Goal: Transaction & Acquisition: Purchase product/service

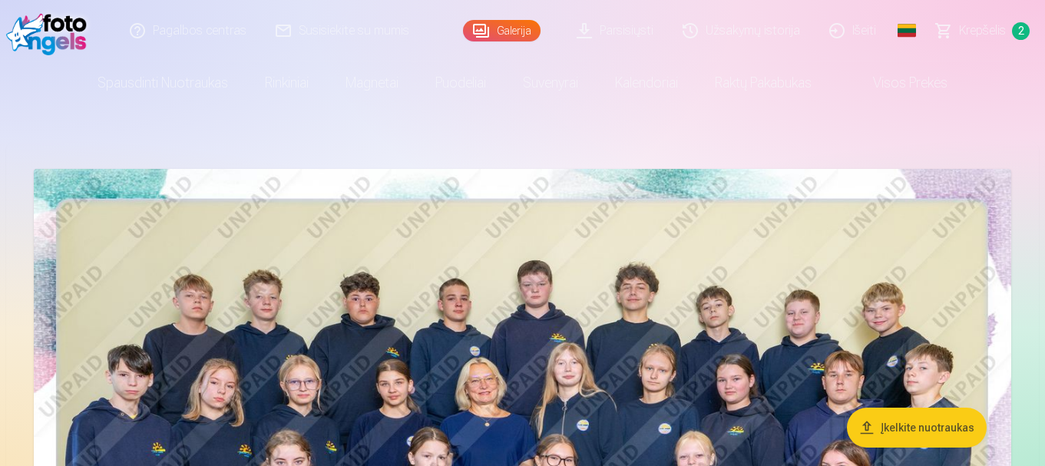
click at [1025, 24] on link "Krepšelis 2" at bounding box center [983, 30] width 123 height 61
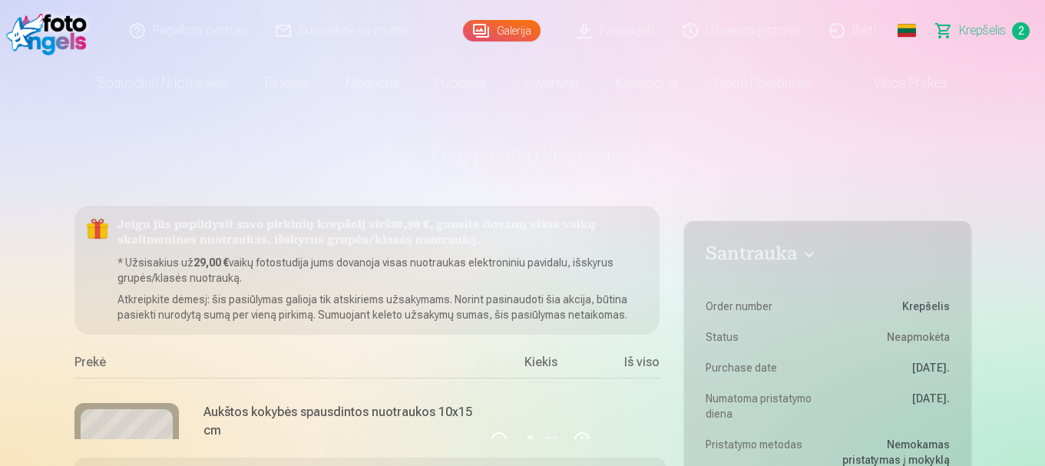
scroll to position [154, 0]
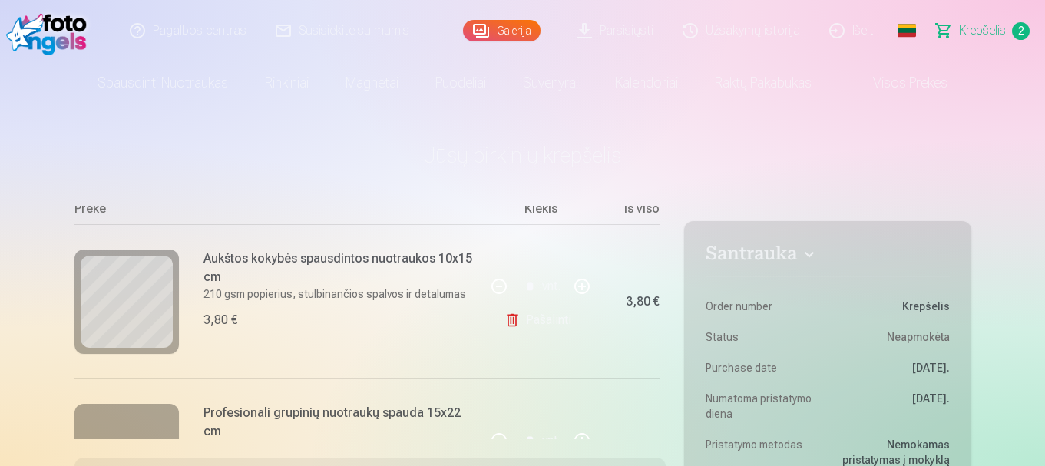
click at [549, 318] on link "Pašalinti" at bounding box center [541, 320] width 73 height 31
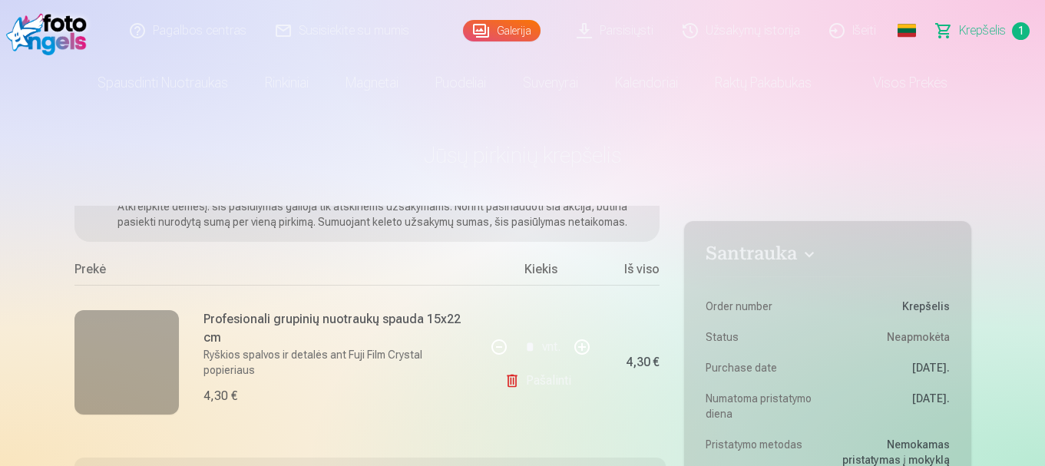
scroll to position [77, 0]
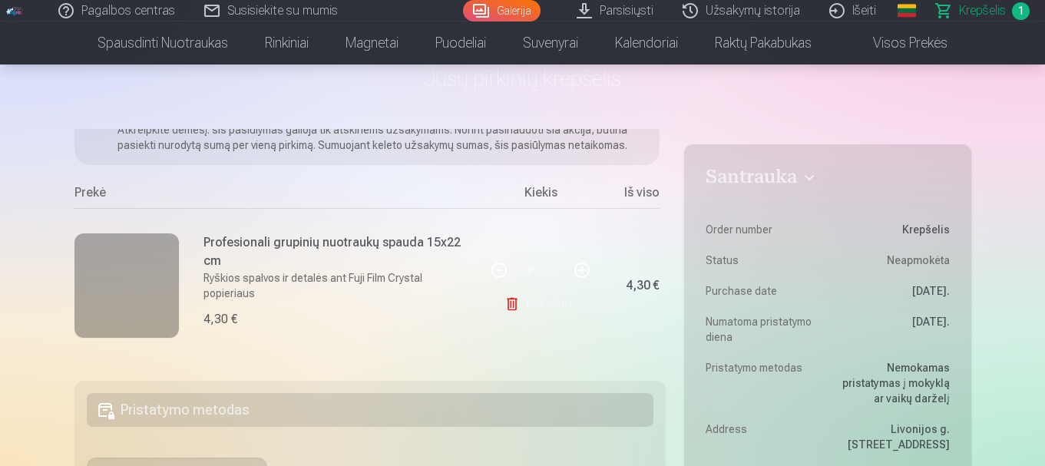
click at [538, 303] on link "Pašalinti" at bounding box center [541, 304] width 73 height 31
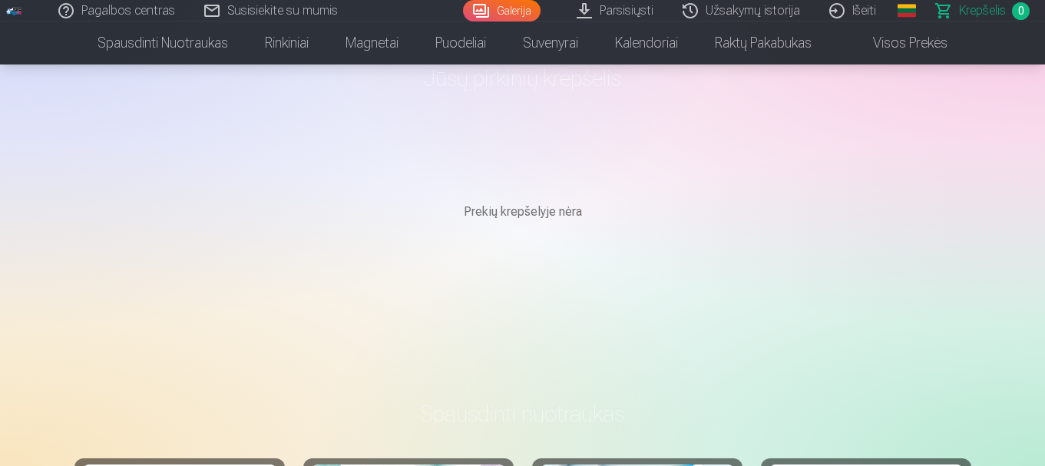
click at [500, 9] on link "Galerija" at bounding box center [502, 11] width 78 height 22
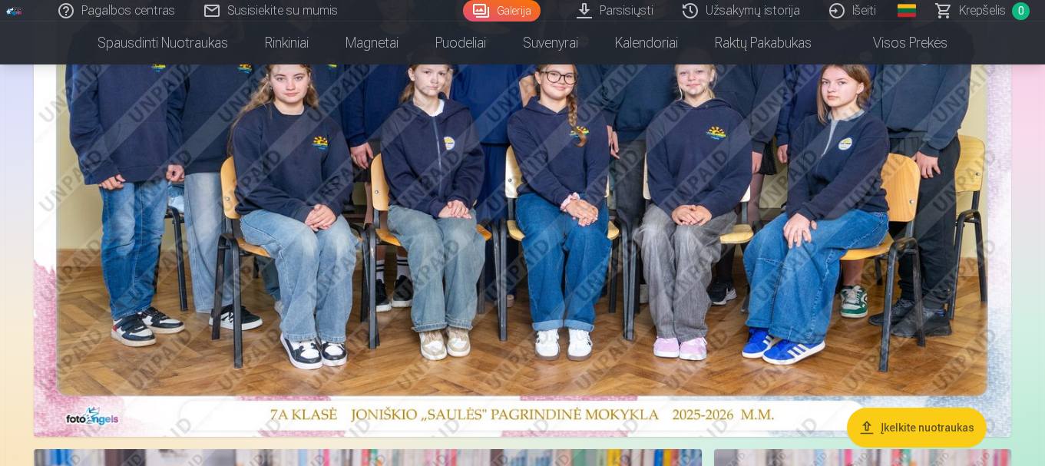
scroll to position [461, 0]
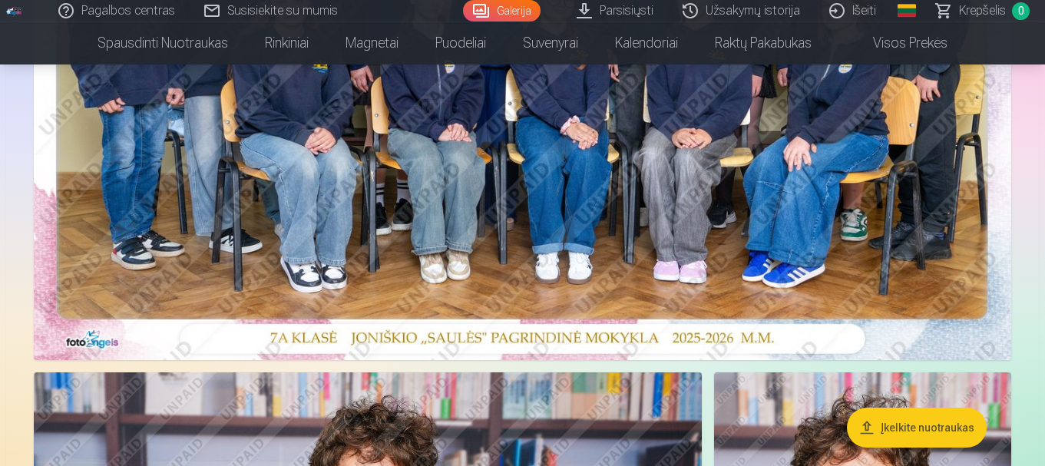
click at [650, 255] on img at bounding box center [523, 34] width 978 height 652
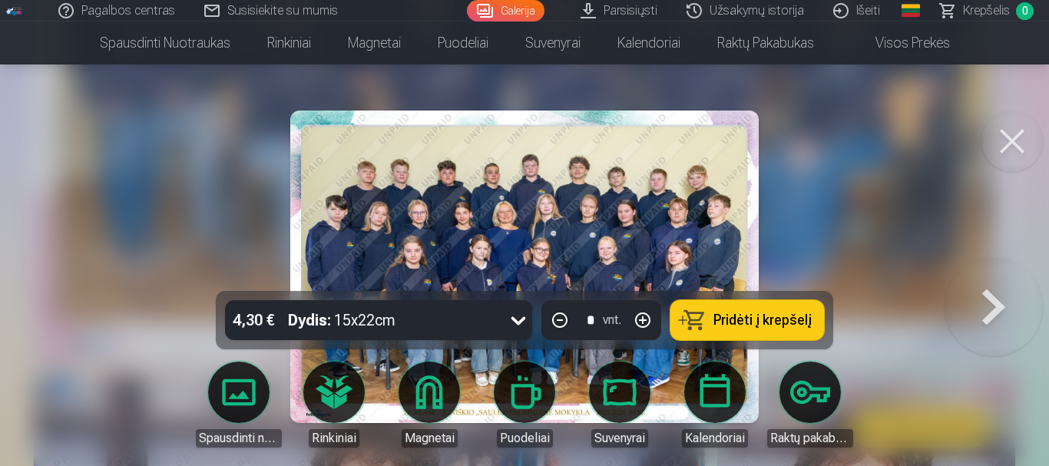
click at [746, 314] on span "Pridėti į krepšelį" at bounding box center [762, 320] width 98 height 14
click at [1000, 276] on button at bounding box center [994, 267] width 98 height 18
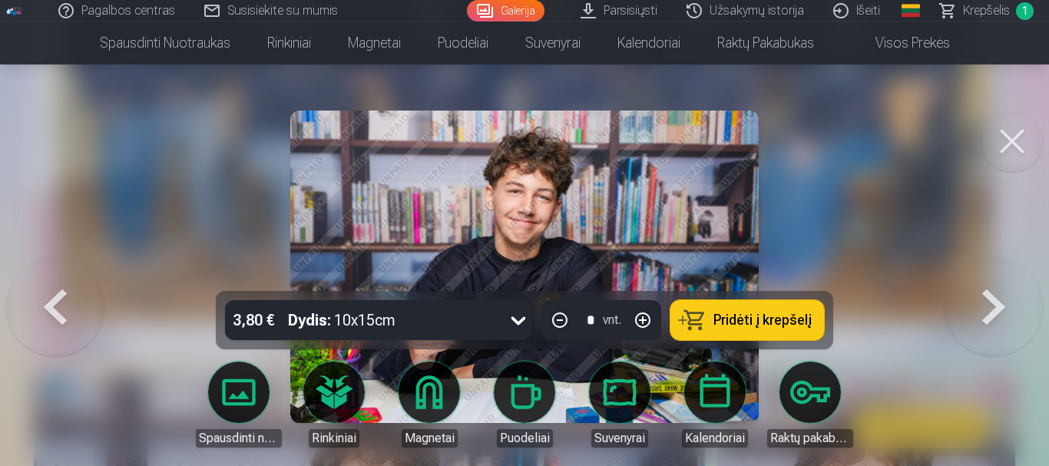
click at [1000, 276] on button at bounding box center [994, 267] width 98 height 18
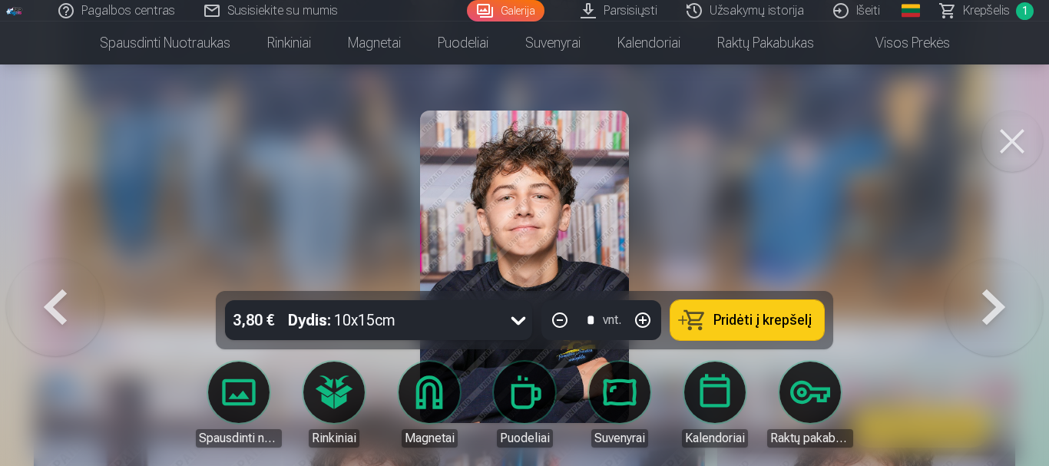
click at [1000, 276] on button at bounding box center [994, 267] width 98 height 18
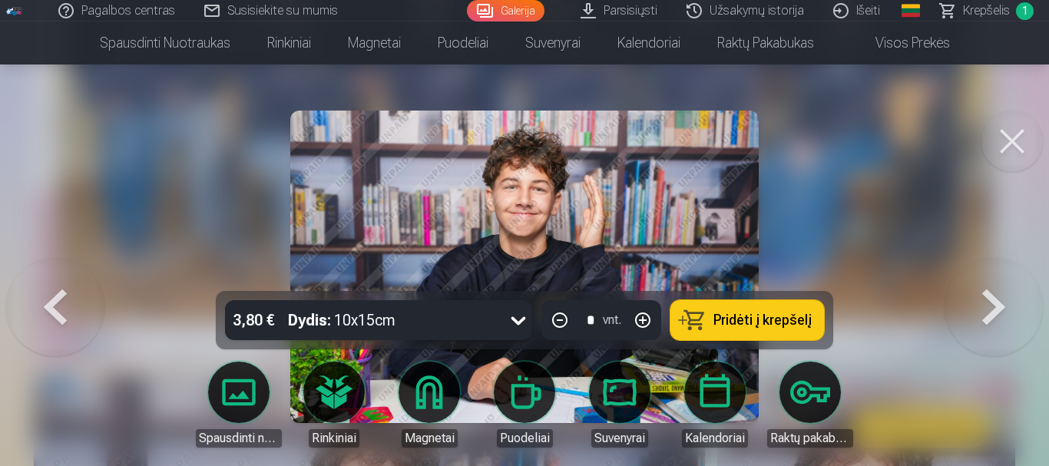
click at [1000, 276] on button at bounding box center [994, 267] width 98 height 18
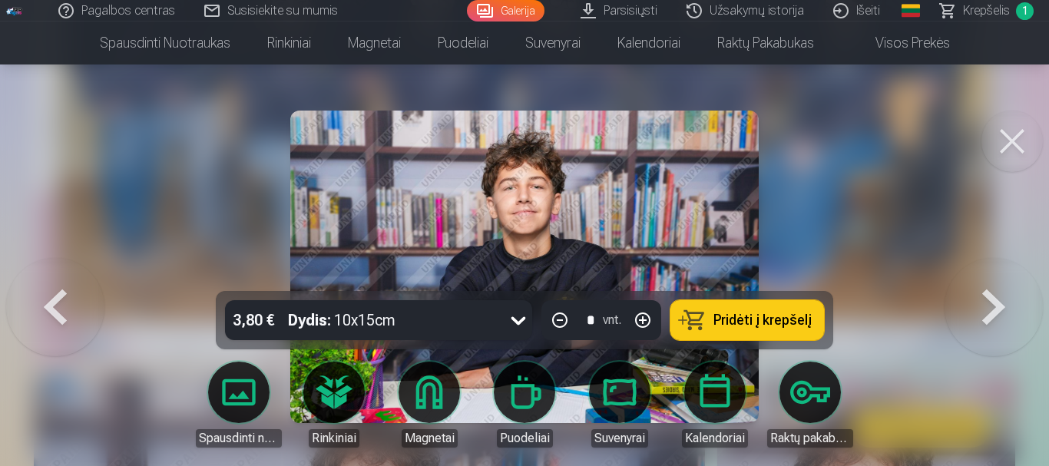
click at [1000, 276] on button at bounding box center [994, 267] width 98 height 18
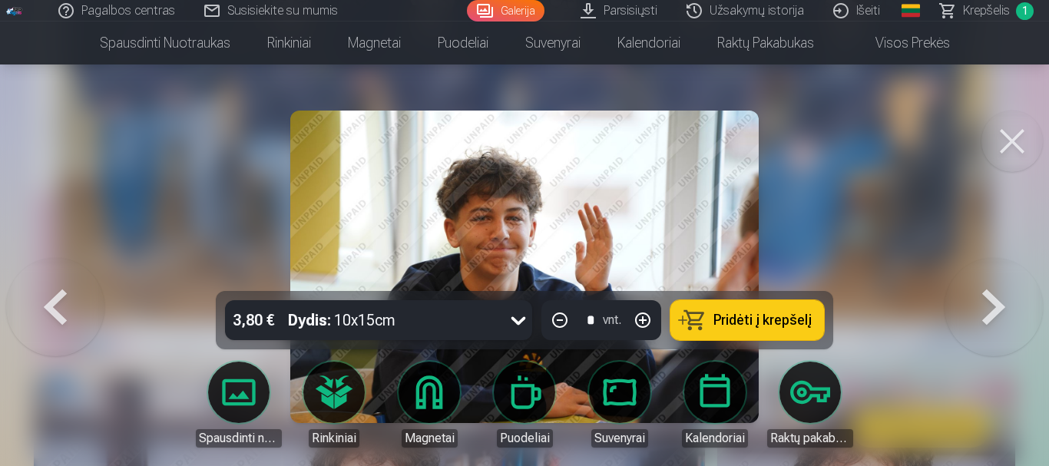
click at [1000, 276] on button at bounding box center [994, 267] width 98 height 18
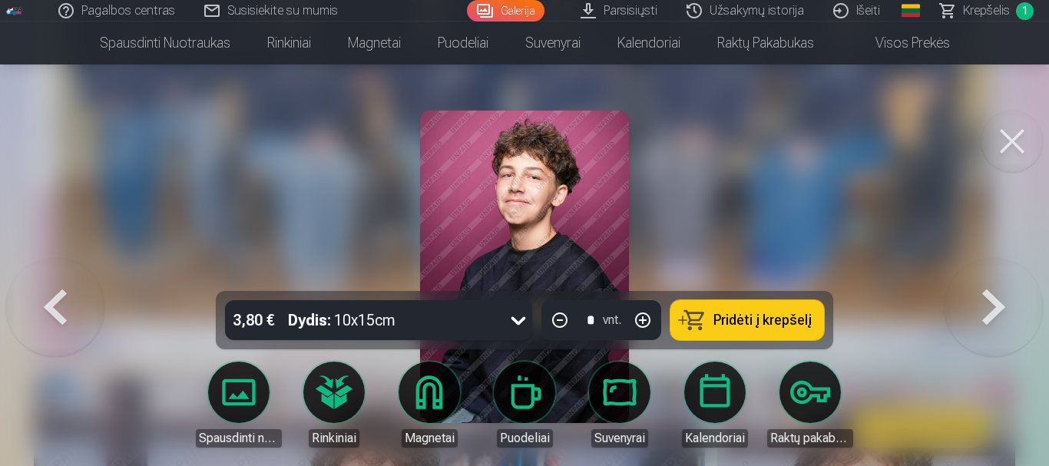
click at [1000, 276] on button at bounding box center [994, 267] width 98 height 18
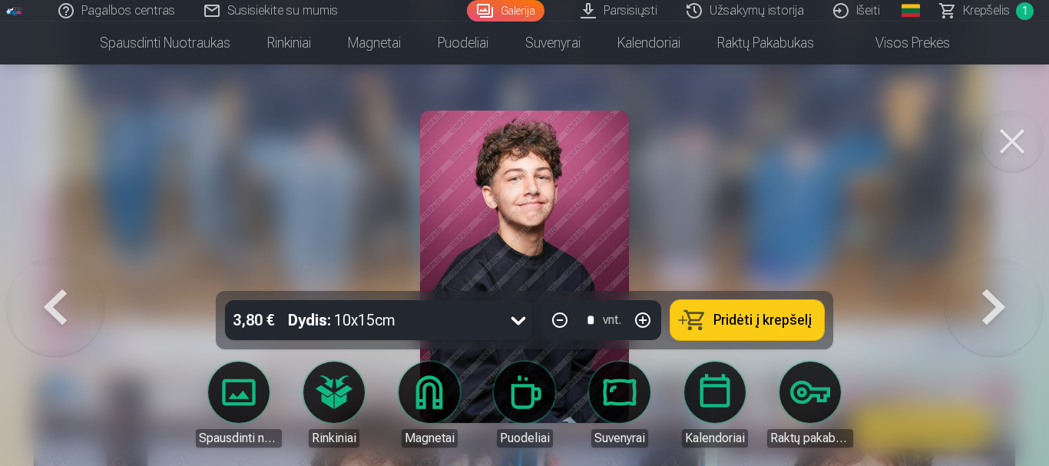
click at [1000, 276] on button at bounding box center [994, 267] width 98 height 18
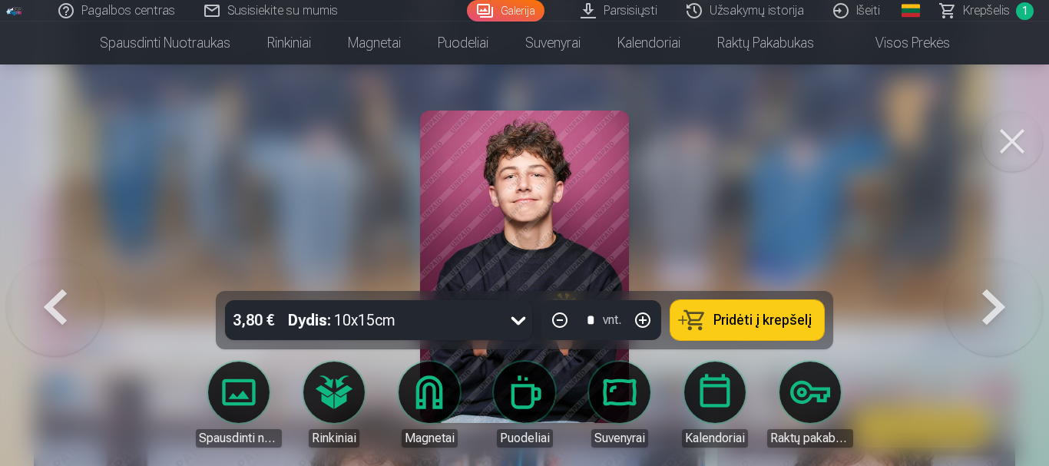
click at [1000, 276] on button at bounding box center [994, 267] width 98 height 18
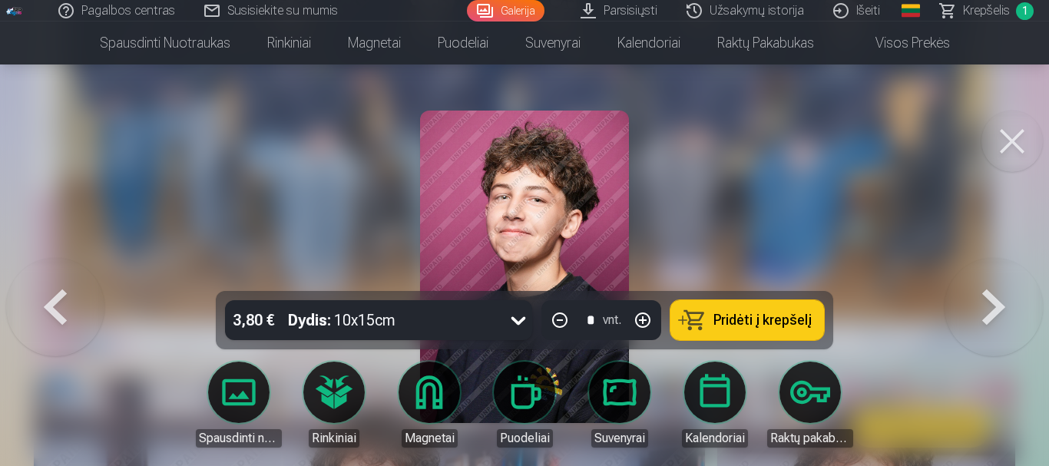
click at [1000, 276] on button at bounding box center [994, 267] width 98 height 18
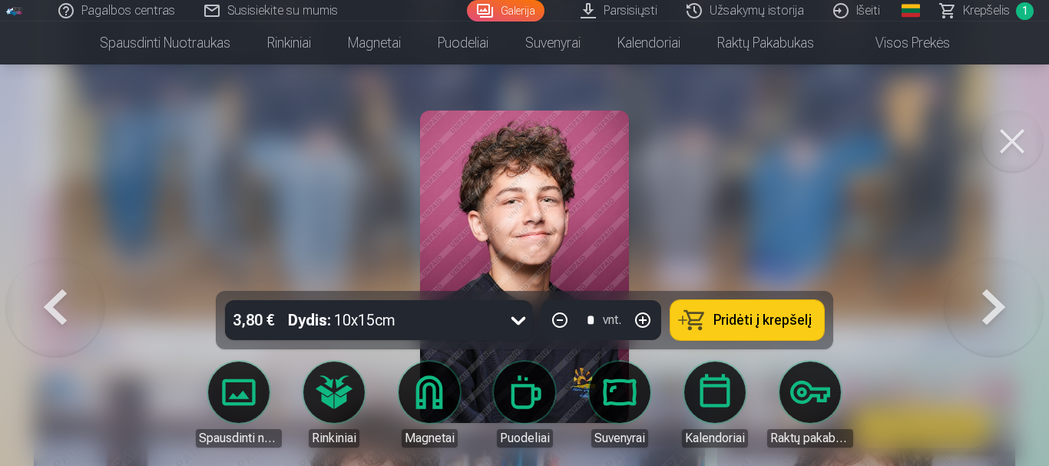
click at [1000, 276] on button at bounding box center [994, 267] width 98 height 18
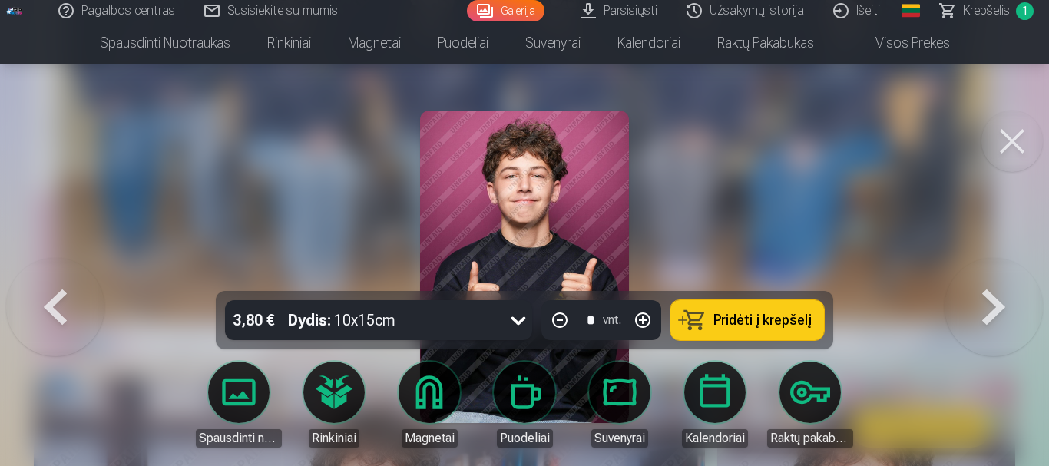
click at [1000, 276] on button at bounding box center [994, 267] width 98 height 18
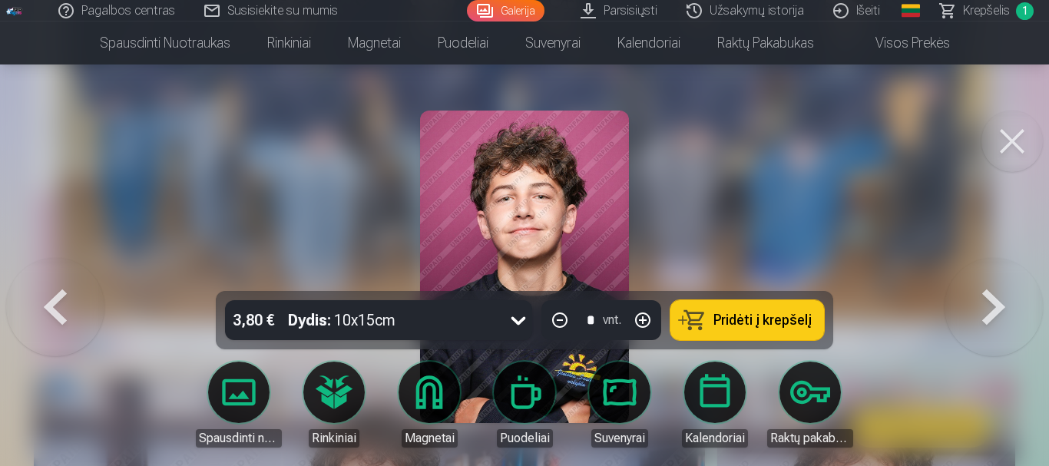
click at [1000, 276] on button at bounding box center [994, 267] width 98 height 18
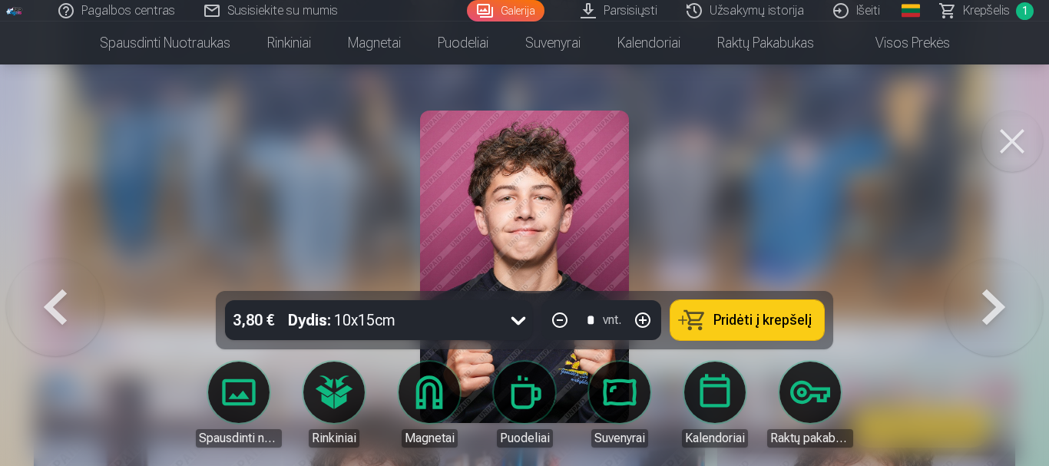
click at [1000, 276] on button at bounding box center [994, 267] width 98 height 18
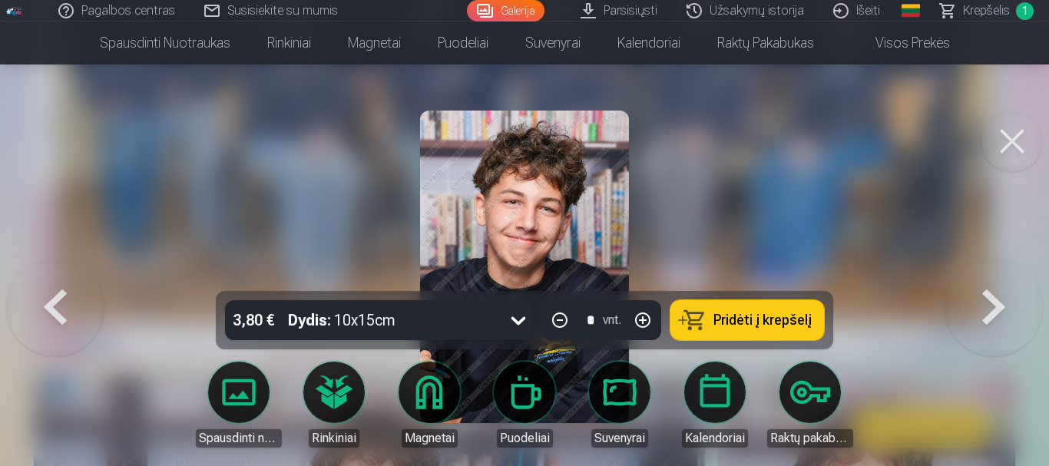
click at [1000, 276] on button at bounding box center [994, 267] width 98 height 18
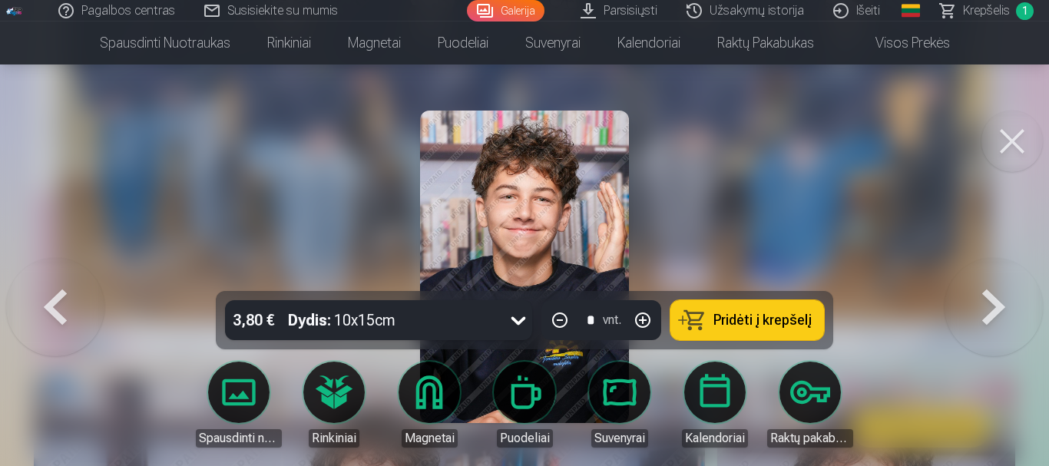
click at [1000, 276] on button at bounding box center [994, 267] width 98 height 18
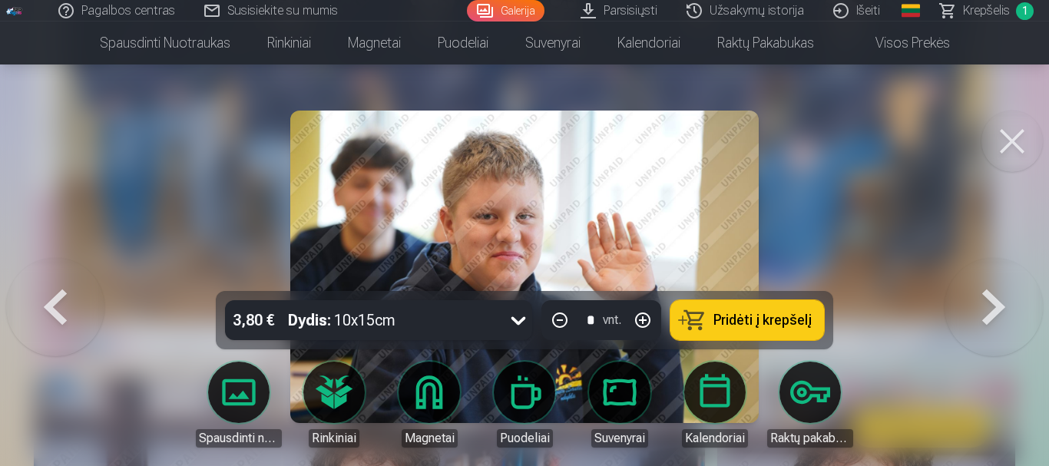
click at [1000, 276] on button at bounding box center [994, 267] width 98 height 18
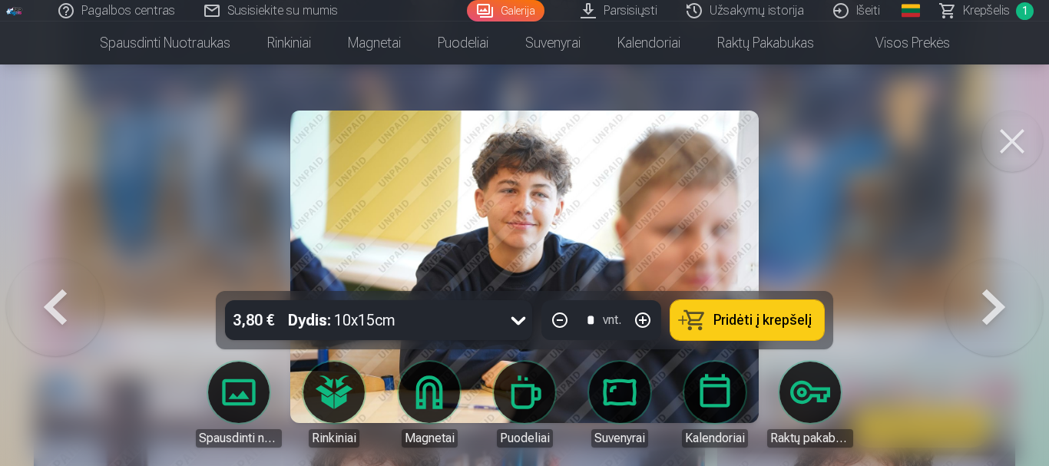
click at [1000, 276] on button at bounding box center [994, 267] width 98 height 18
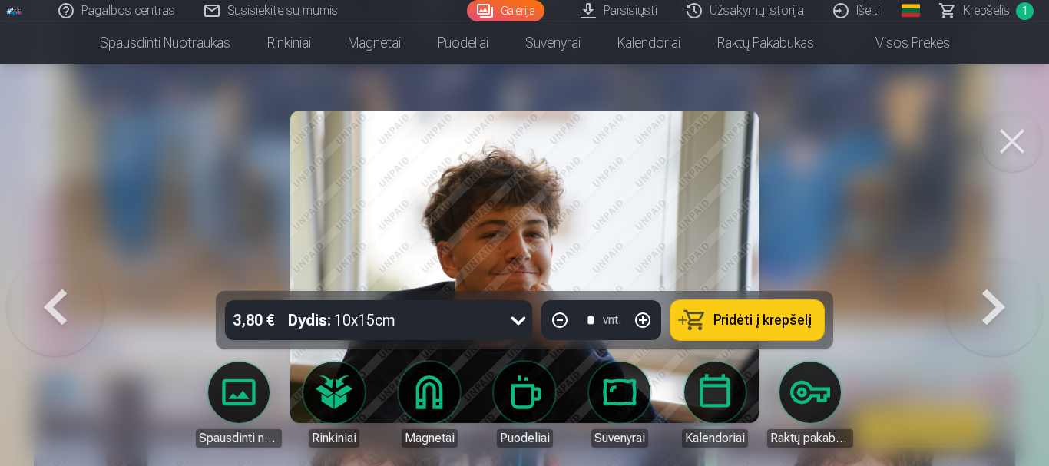
click at [1000, 276] on button at bounding box center [994, 267] width 98 height 18
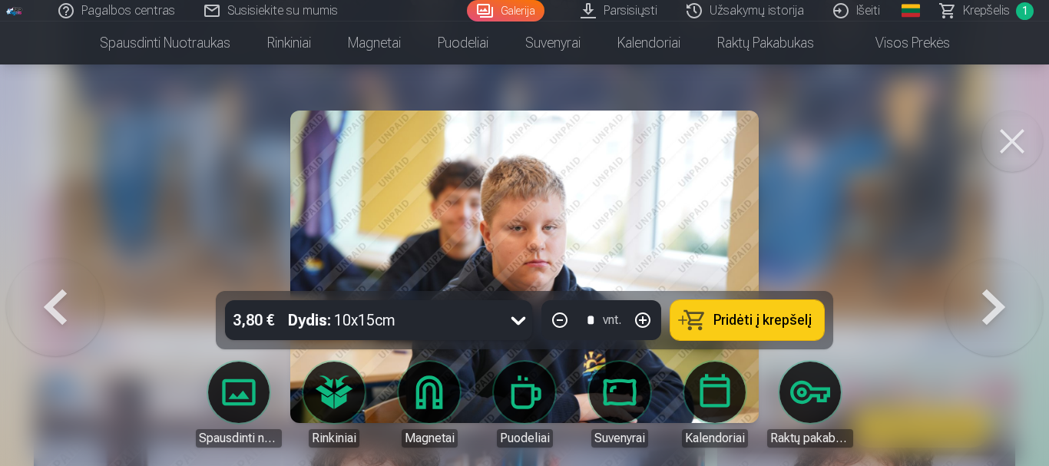
click at [1000, 276] on button at bounding box center [994, 267] width 98 height 18
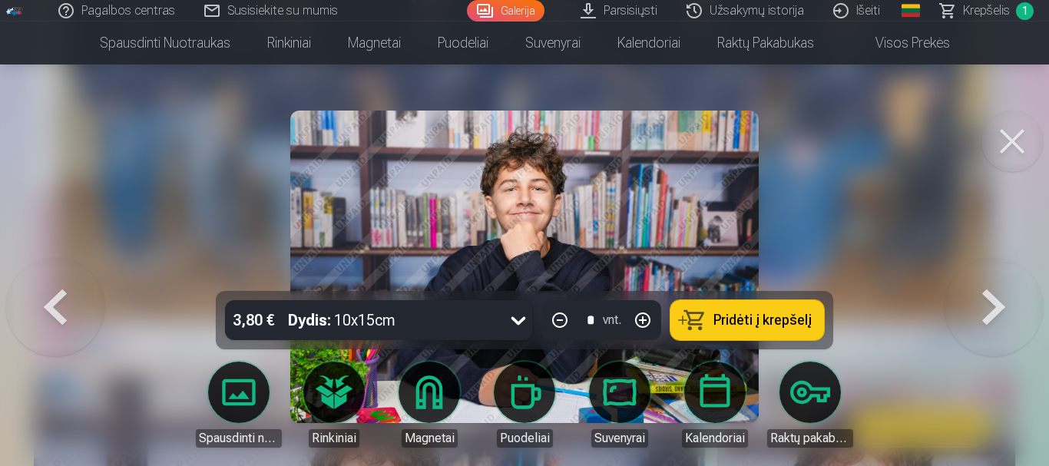
click at [1000, 276] on button at bounding box center [994, 267] width 98 height 18
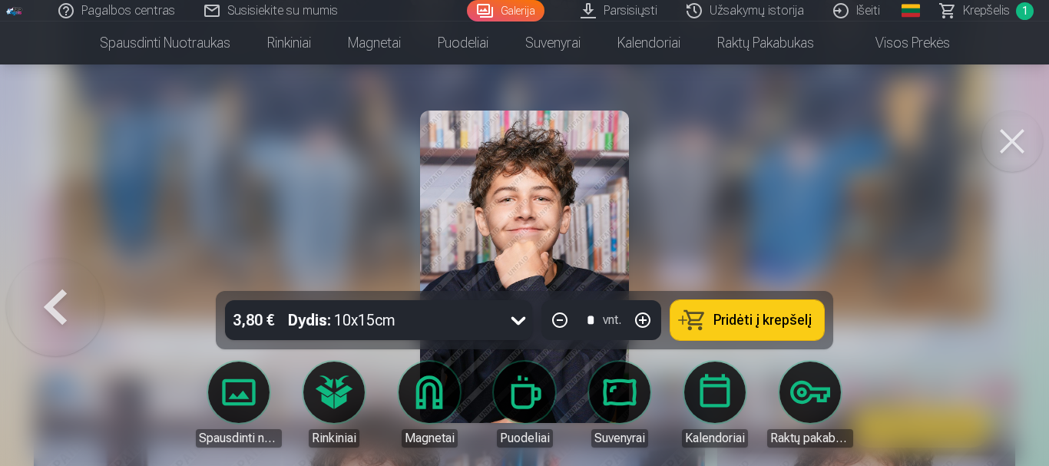
click at [84, 276] on button at bounding box center [55, 267] width 98 height 18
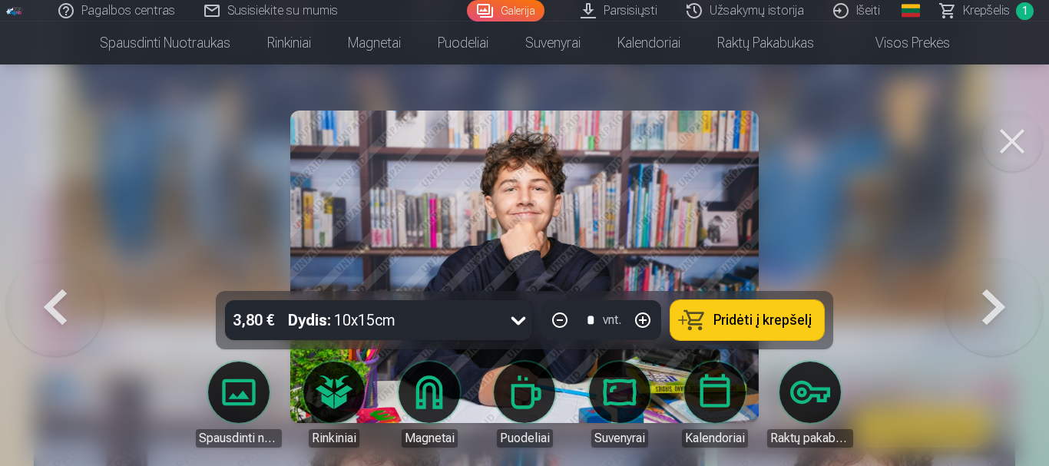
click at [74, 276] on button at bounding box center [55, 267] width 98 height 18
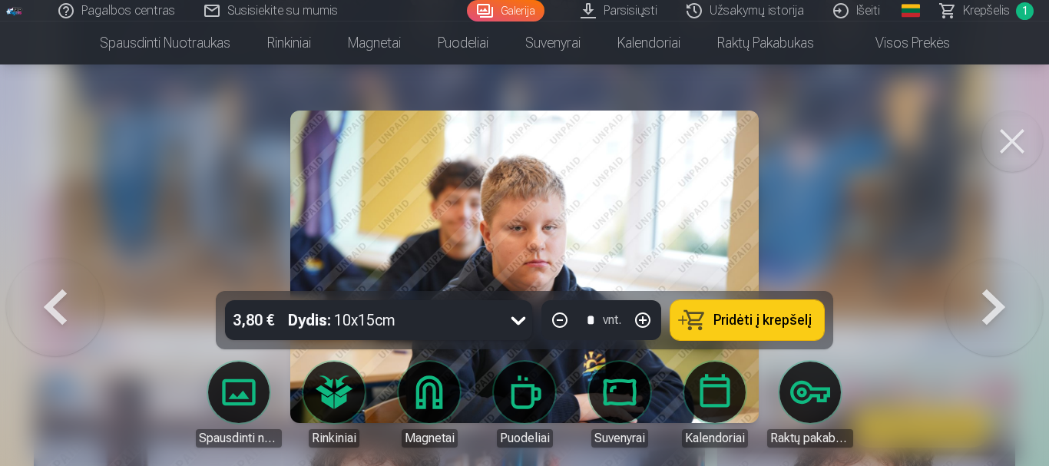
click at [74, 276] on button at bounding box center [55, 267] width 98 height 18
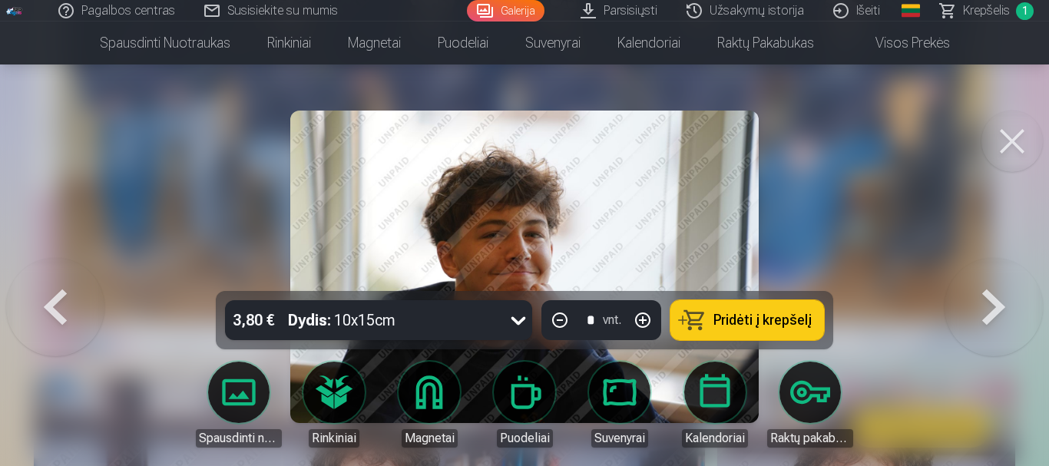
click at [74, 276] on button at bounding box center [55, 267] width 98 height 18
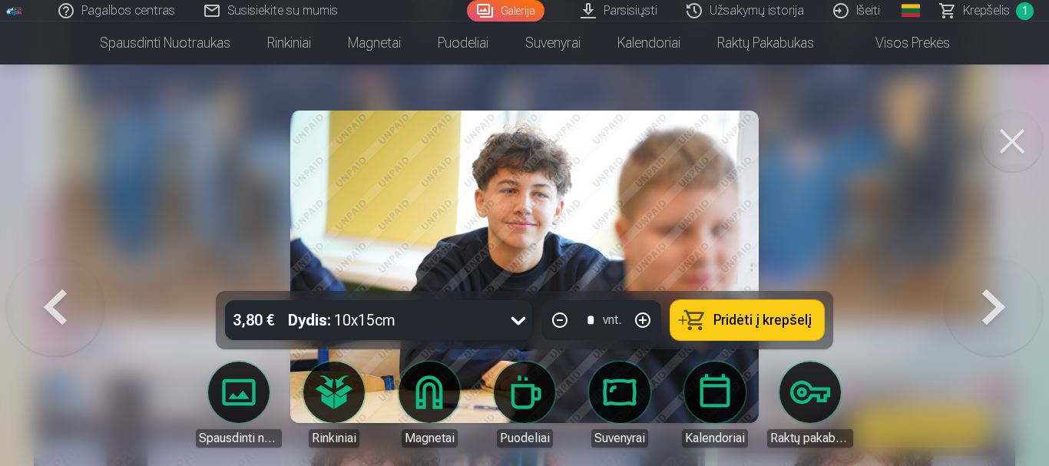
click at [74, 276] on button at bounding box center [55, 267] width 98 height 18
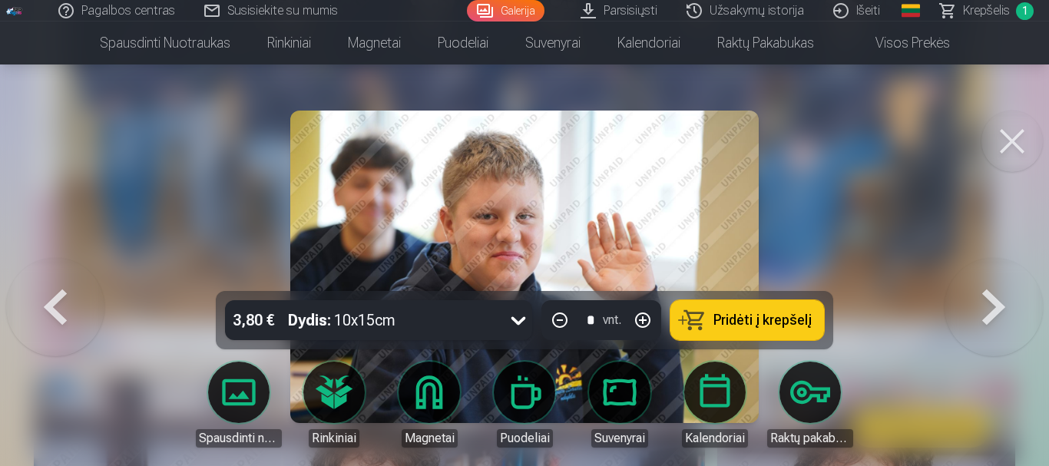
click at [74, 276] on button at bounding box center [55, 267] width 98 height 18
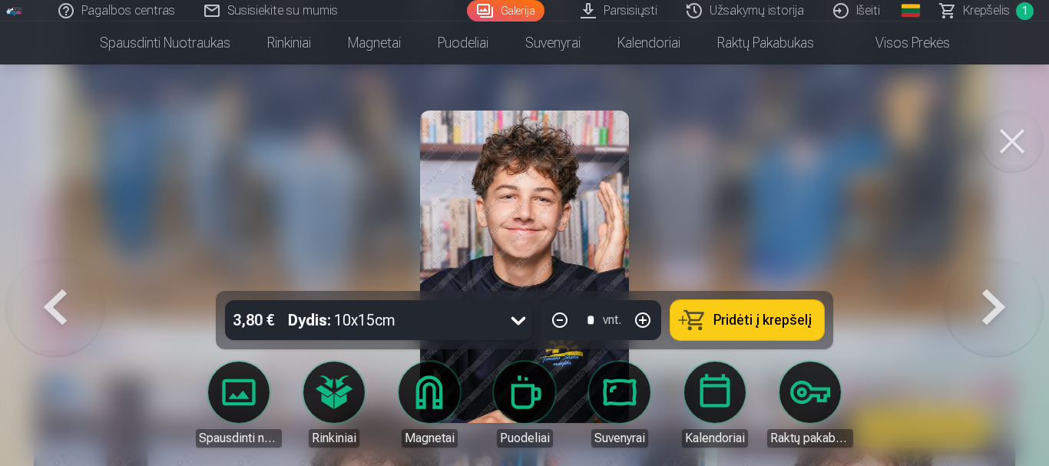
click at [74, 276] on button at bounding box center [55, 267] width 98 height 18
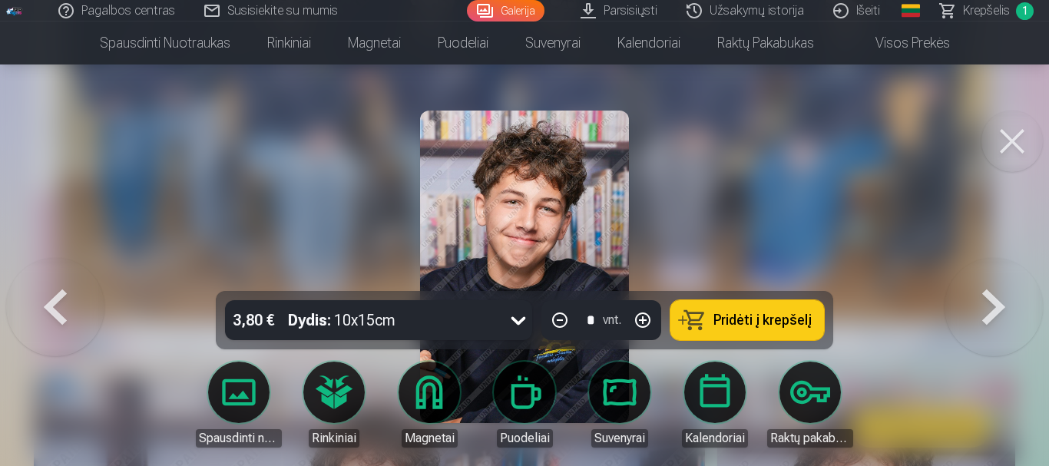
click at [74, 276] on button at bounding box center [55, 267] width 98 height 18
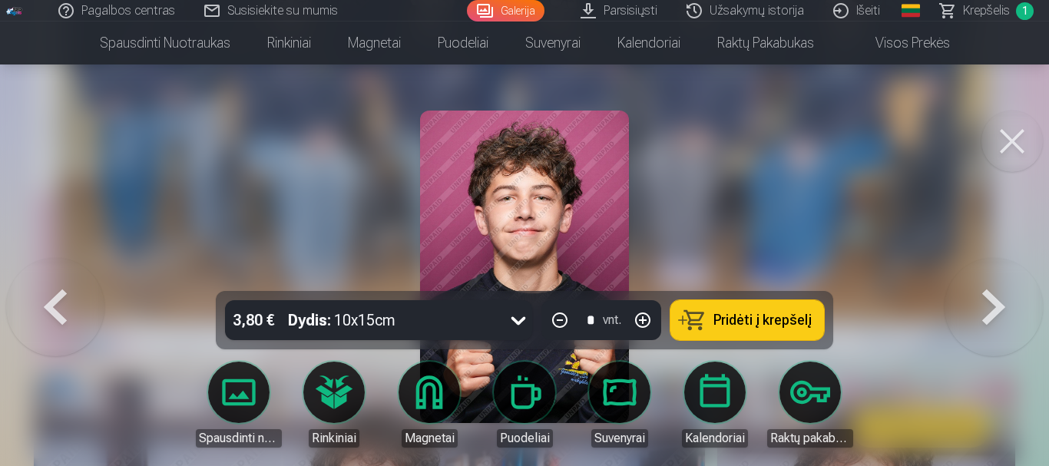
click at [74, 276] on button at bounding box center [55, 267] width 98 height 18
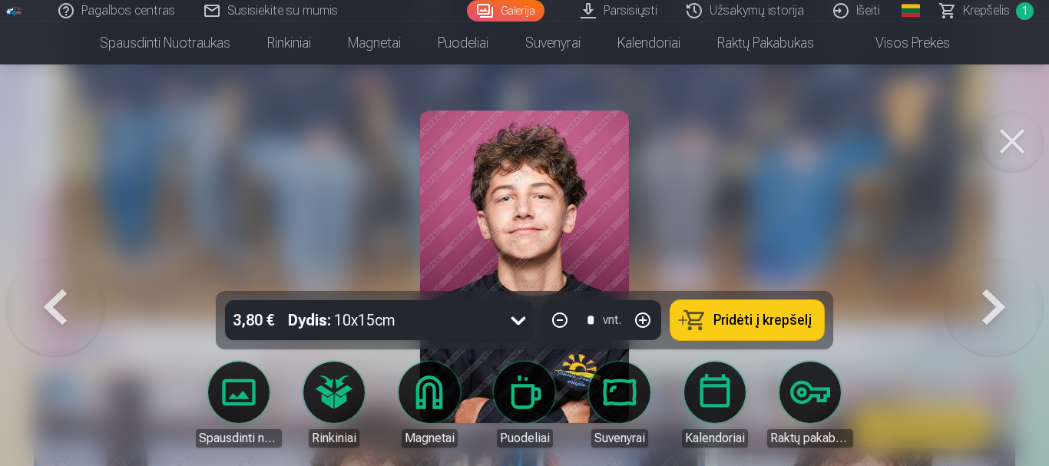
click at [74, 276] on button at bounding box center [55, 267] width 98 height 18
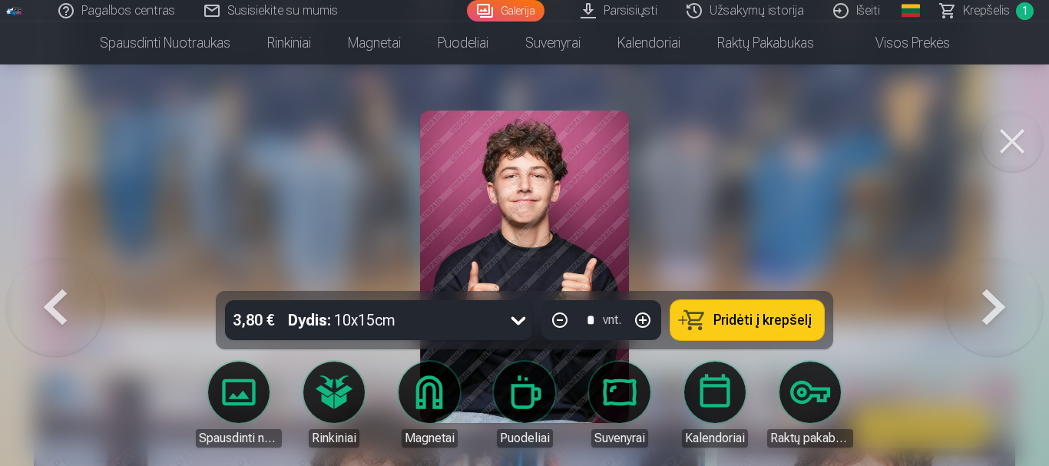
click at [74, 276] on button at bounding box center [55, 267] width 98 height 18
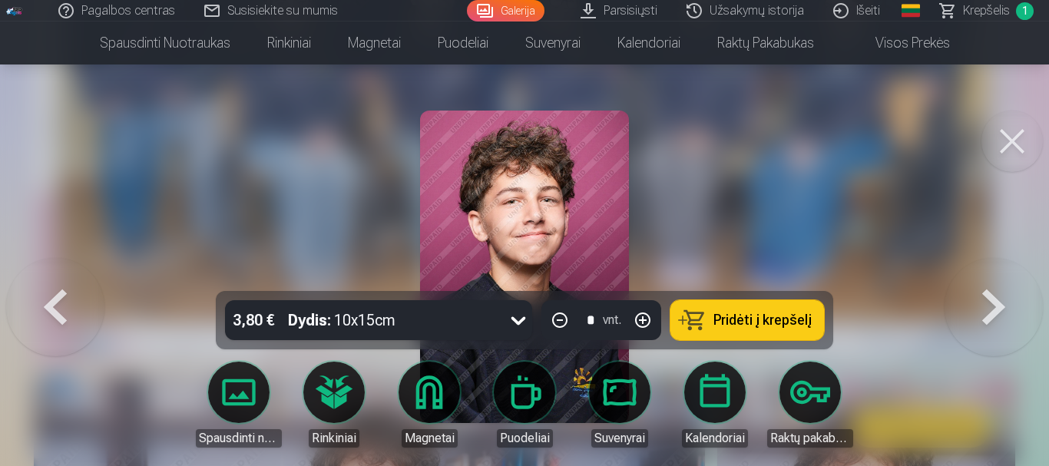
click at [74, 276] on button at bounding box center [55, 267] width 98 height 18
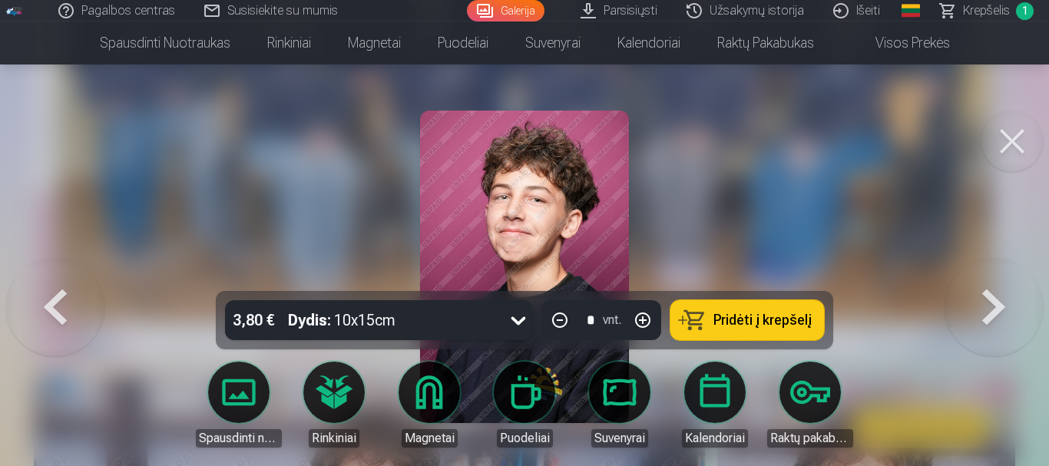
click at [74, 276] on button at bounding box center [55, 267] width 98 height 18
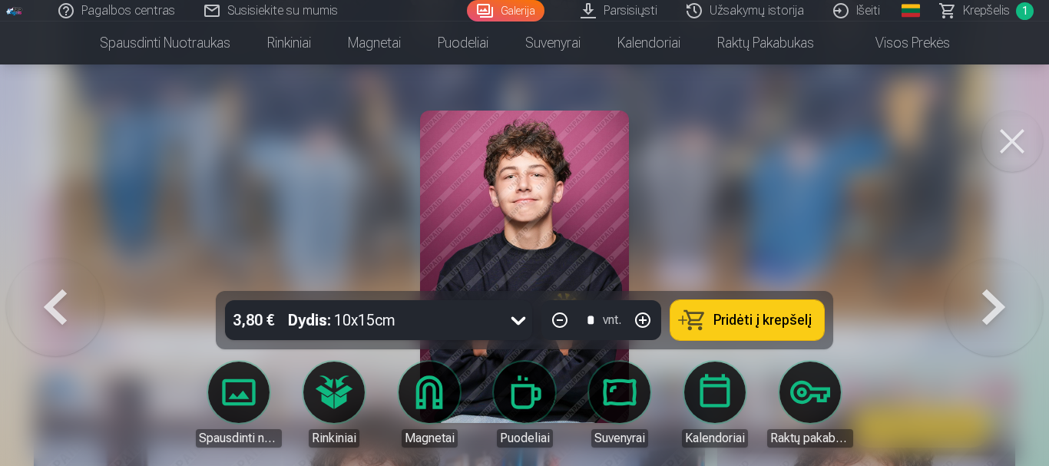
click at [74, 276] on button at bounding box center [55, 267] width 98 height 18
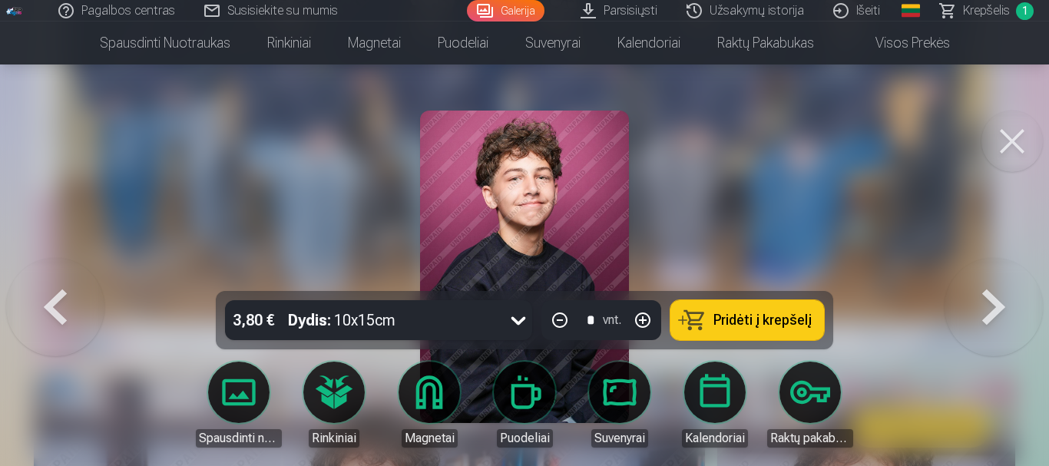
click at [74, 276] on button at bounding box center [55, 267] width 98 height 18
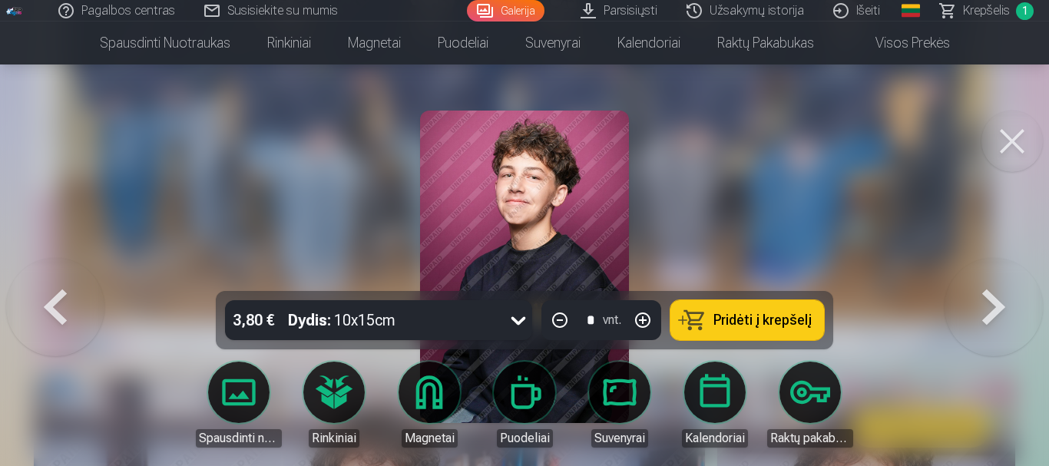
click at [74, 276] on button at bounding box center [55, 267] width 98 height 18
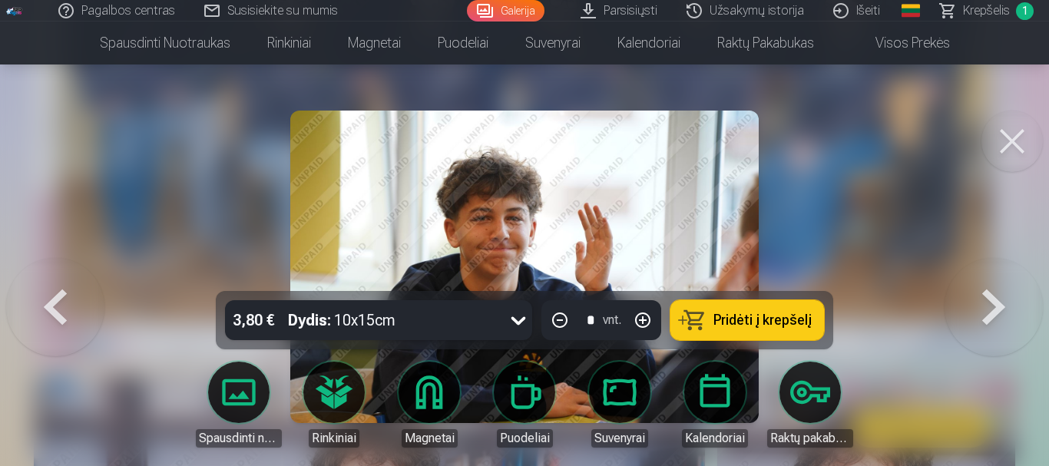
click at [74, 276] on button at bounding box center [55, 267] width 98 height 18
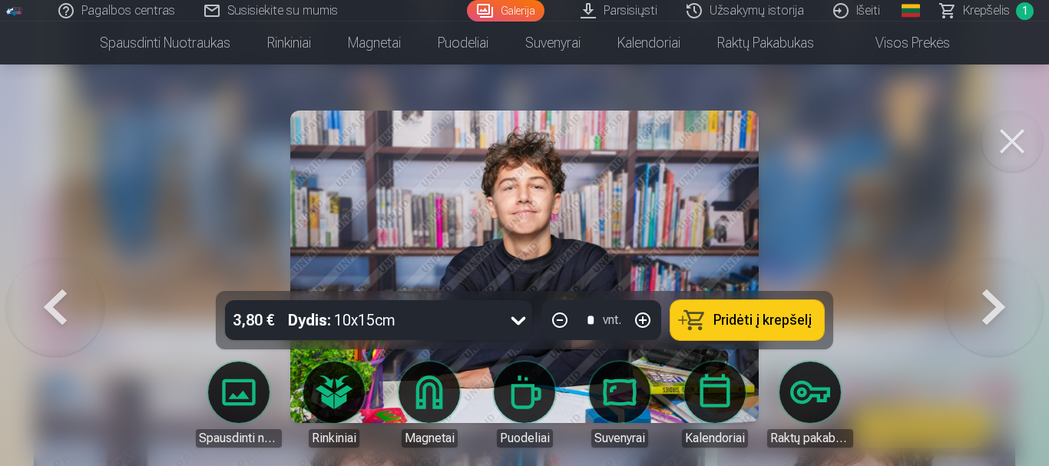
click at [74, 276] on button at bounding box center [55, 267] width 98 height 18
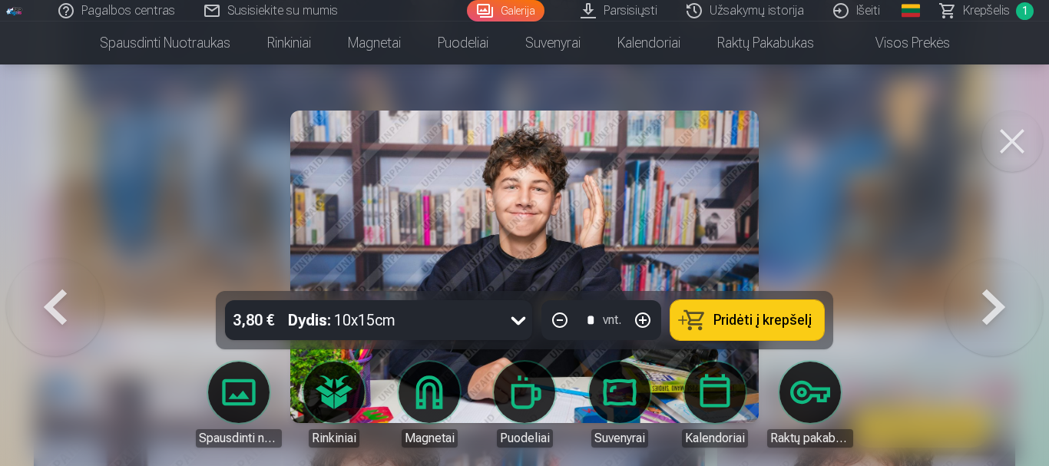
click at [74, 276] on button at bounding box center [55, 267] width 98 height 18
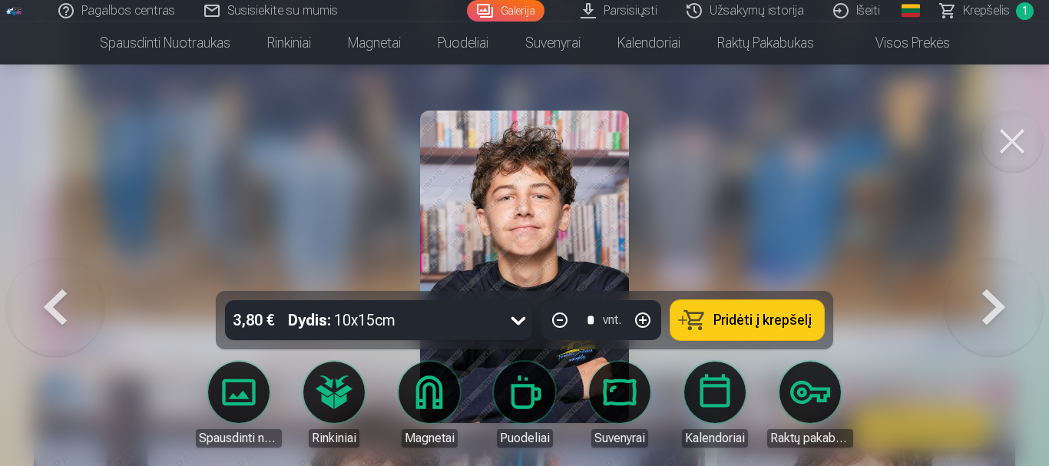
click at [74, 276] on button at bounding box center [55, 267] width 98 height 18
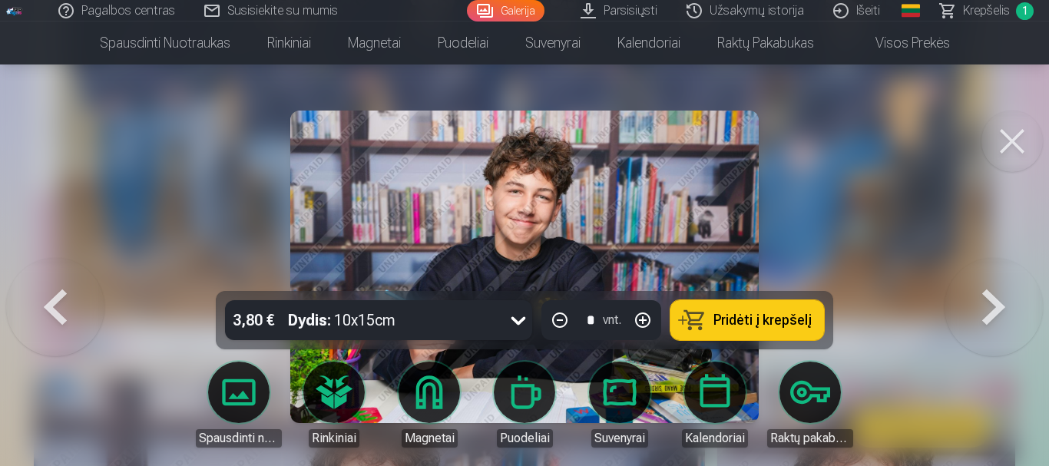
click at [74, 276] on button at bounding box center [55, 267] width 98 height 18
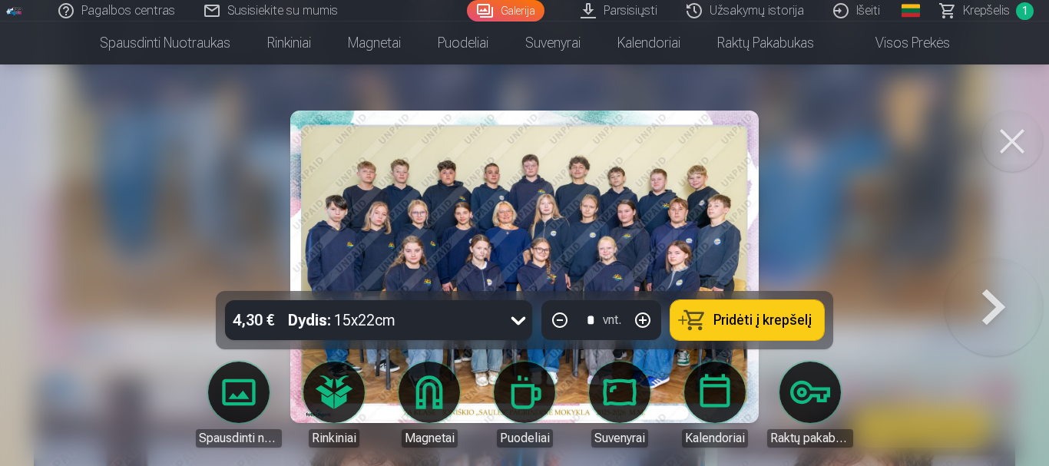
click at [1009, 276] on button at bounding box center [994, 267] width 98 height 18
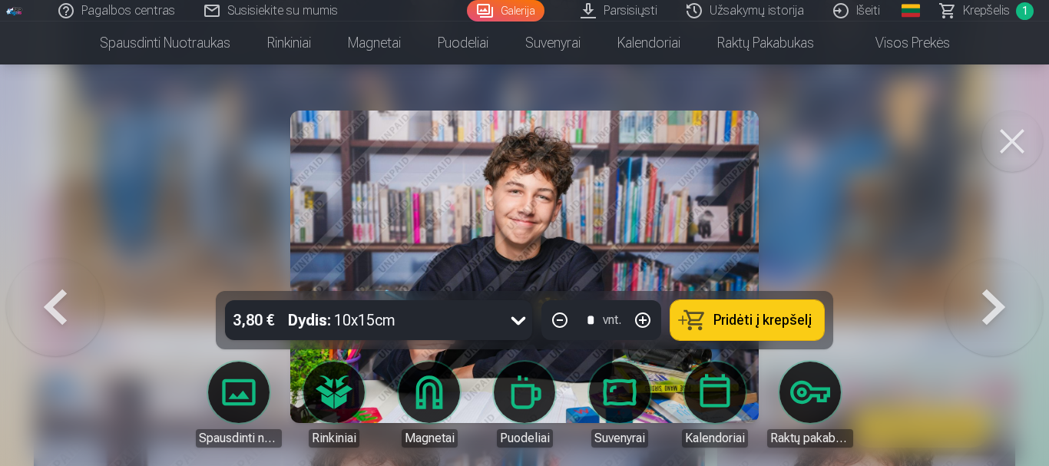
click at [695, 246] on img at bounding box center [524, 267] width 469 height 313
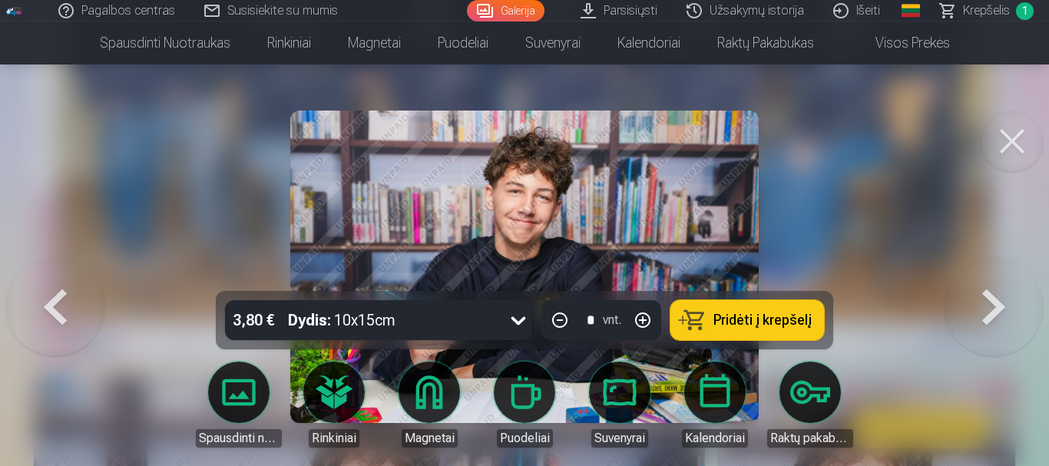
click at [695, 246] on img at bounding box center [524, 267] width 469 height 313
click at [1018, 149] on button at bounding box center [1011, 141] width 61 height 61
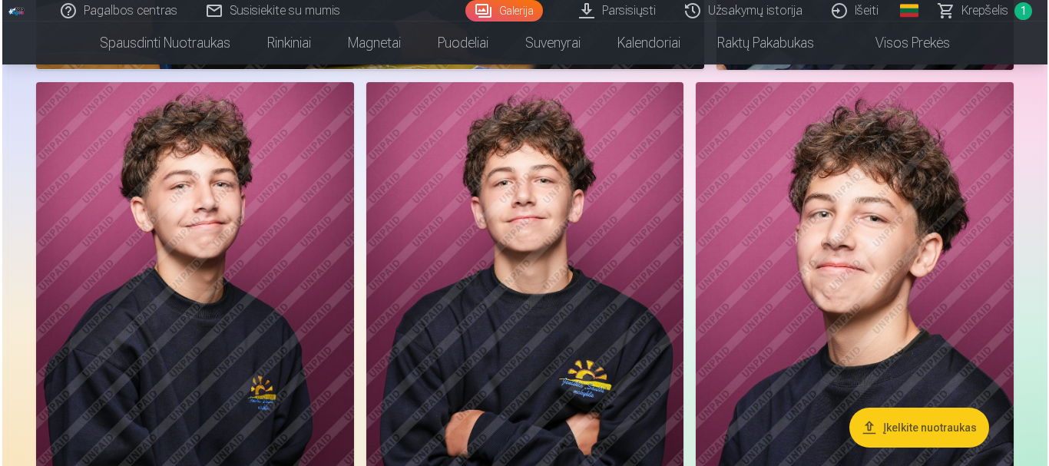
scroll to position [3072, 0]
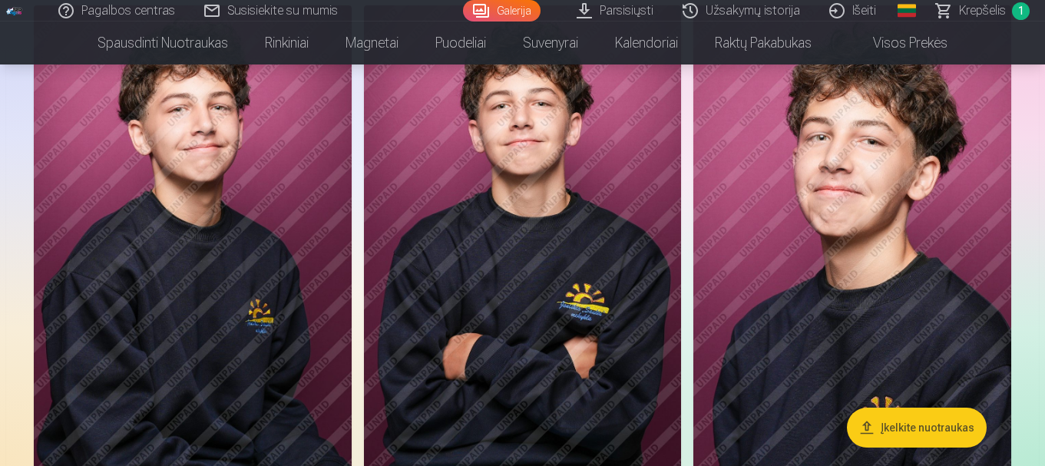
click at [309, 235] on img at bounding box center [193, 243] width 318 height 477
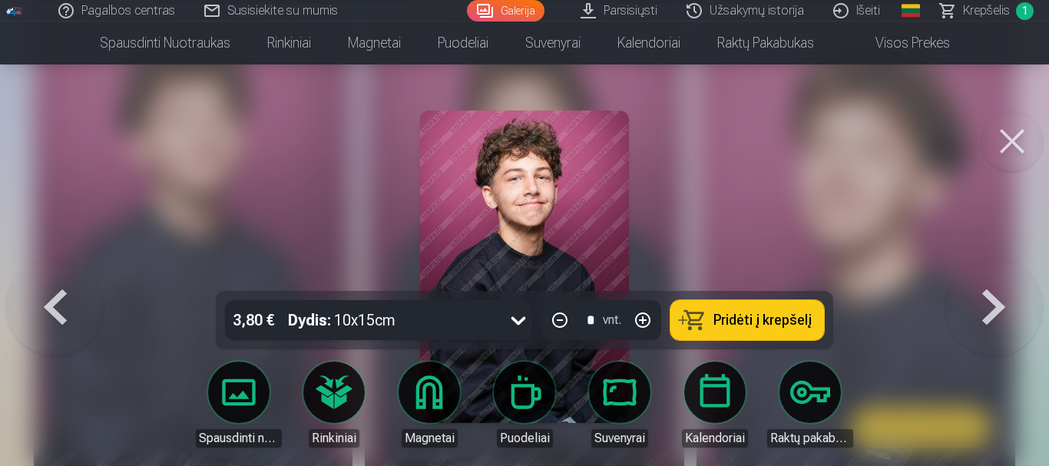
click at [723, 310] on button "Pridėti į krepšelį" at bounding box center [747, 320] width 154 height 40
click at [1009, 154] on button at bounding box center [1011, 141] width 61 height 61
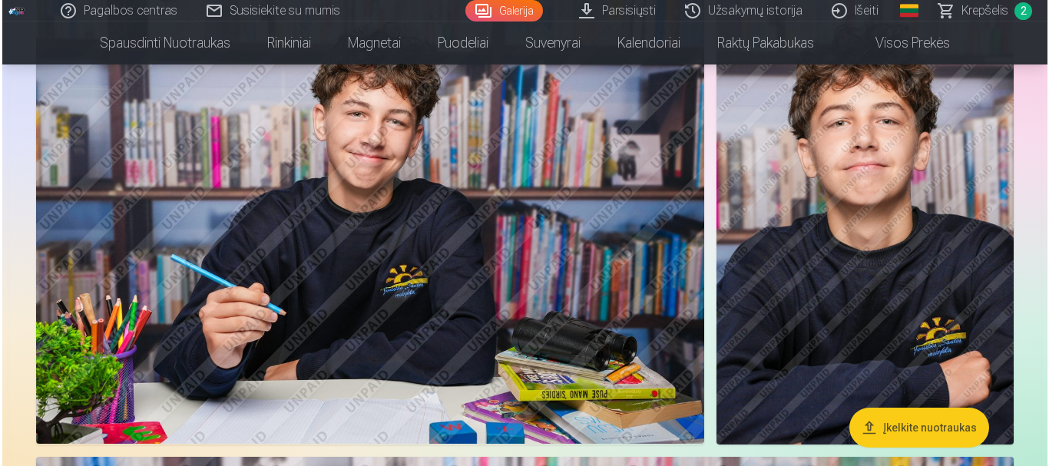
scroll to position [758, 0]
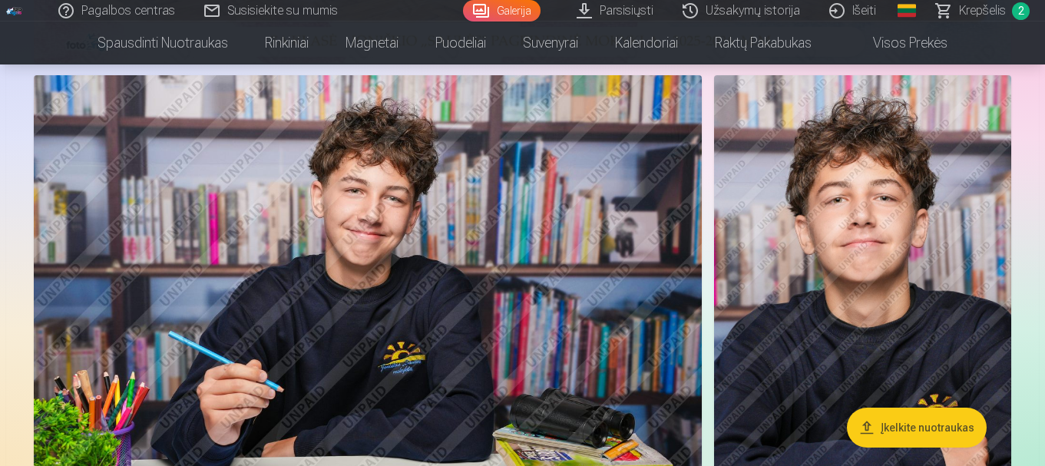
click at [515, 317] on img at bounding box center [368, 297] width 668 height 445
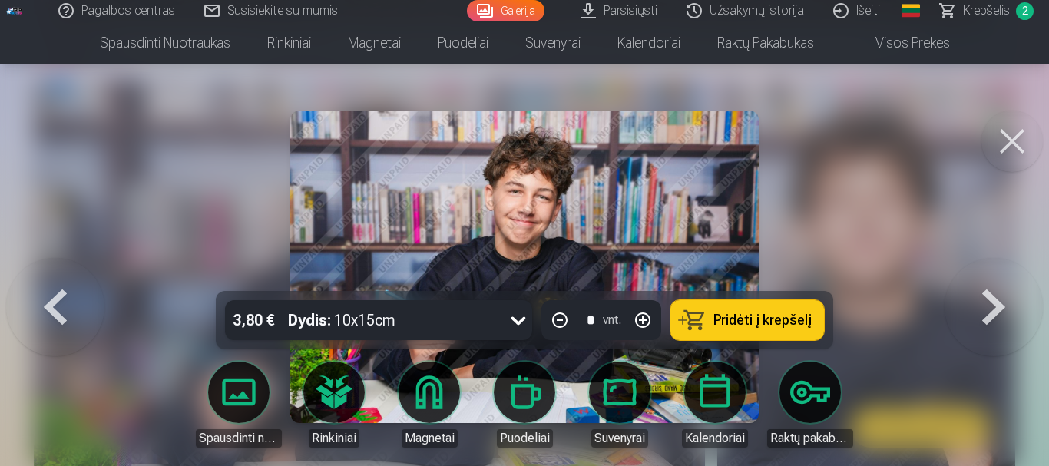
click at [982, 276] on button at bounding box center [994, 267] width 98 height 18
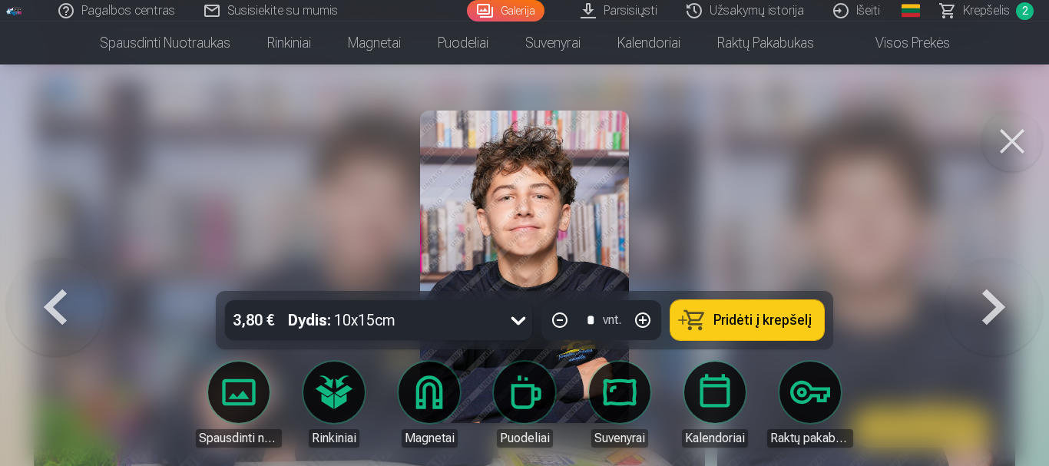
click at [982, 276] on button at bounding box center [994, 267] width 98 height 18
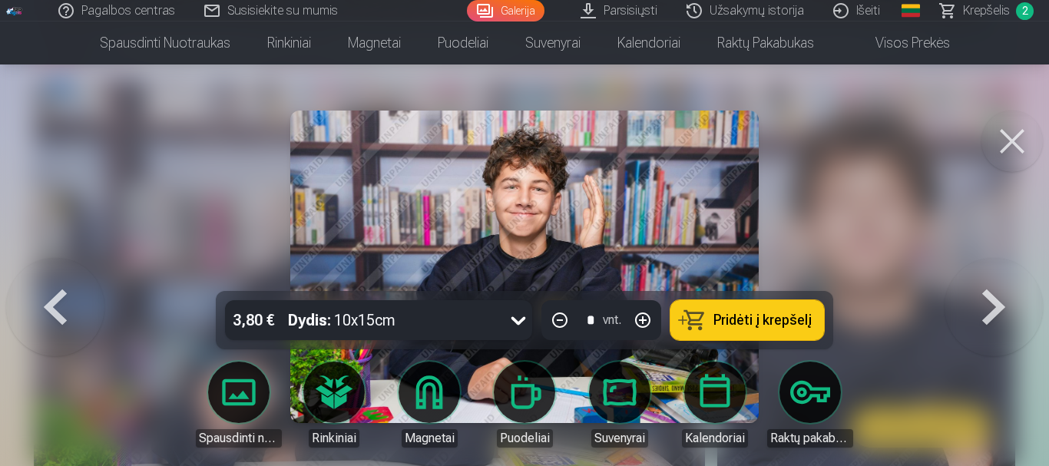
click at [982, 276] on button at bounding box center [994, 267] width 98 height 18
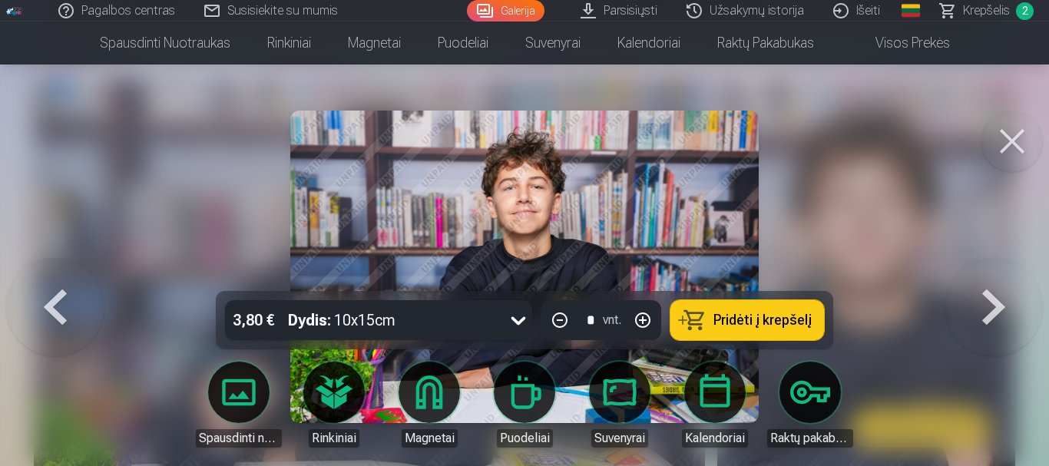
click at [982, 276] on button at bounding box center [994, 267] width 98 height 18
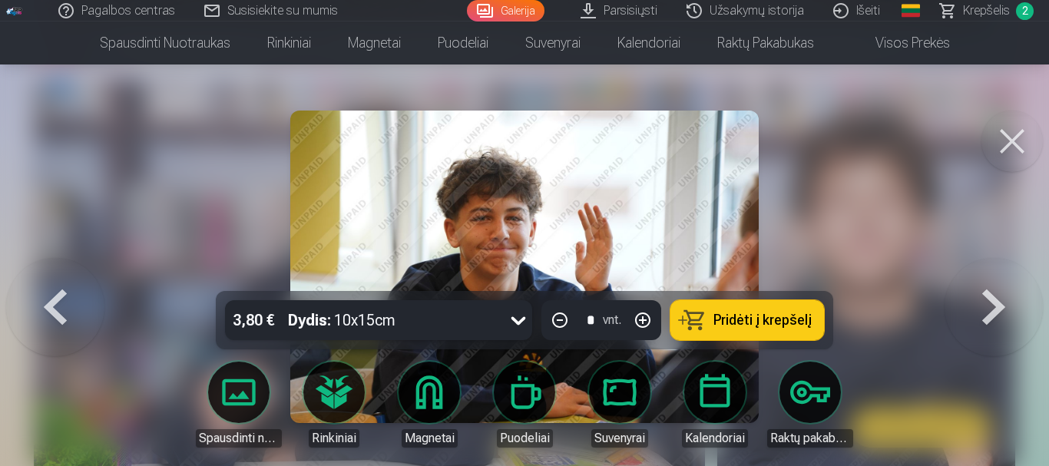
click at [982, 276] on button at bounding box center [994, 267] width 98 height 18
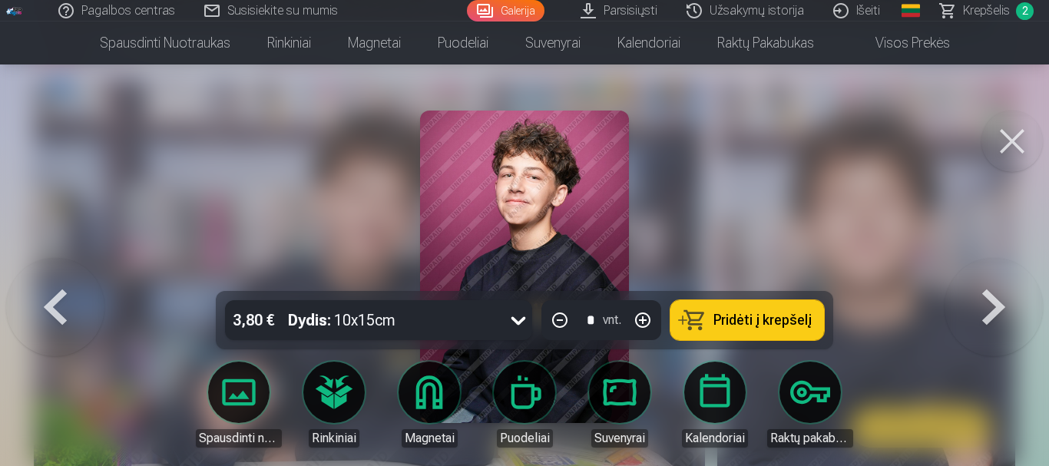
click at [982, 276] on button at bounding box center [994, 267] width 98 height 18
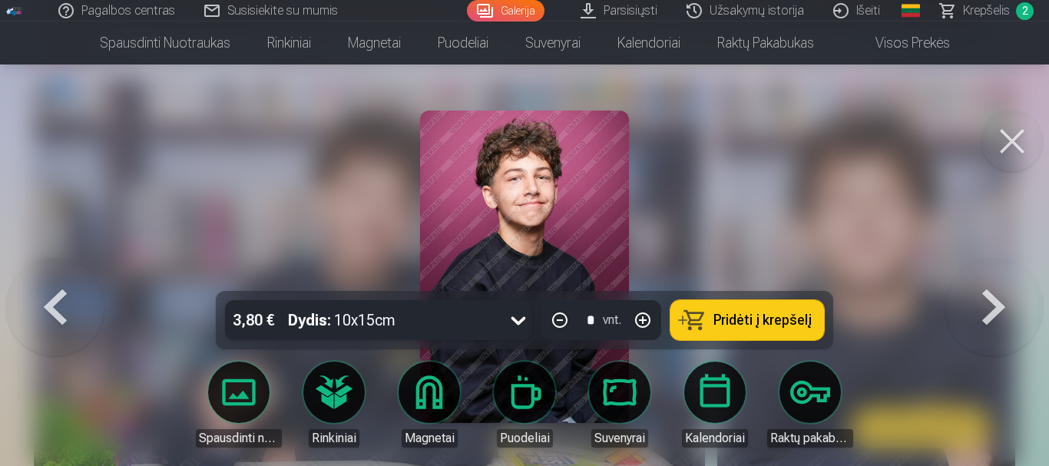
click at [982, 276] on button at bounding box center [994, 267] width 98 height 18
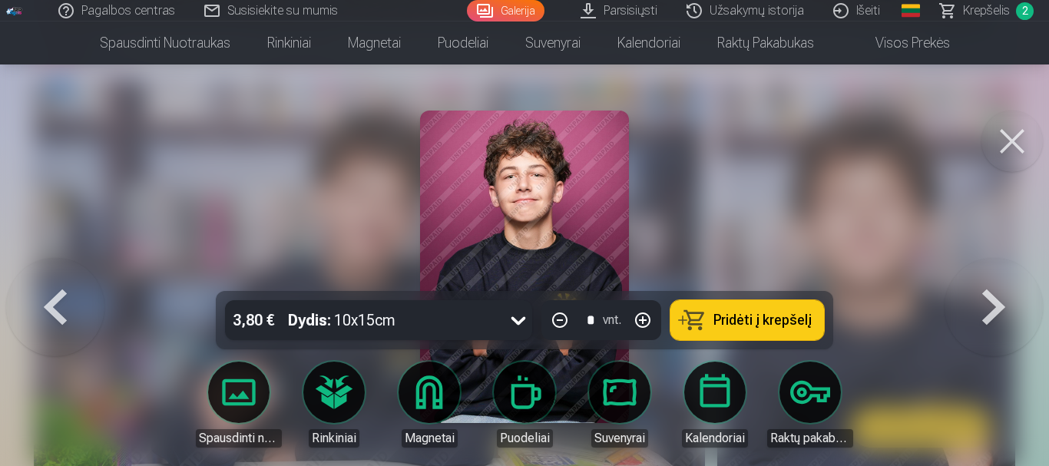
click at [982, 276] on button at bounding box center [994, 267] width 98 height 18
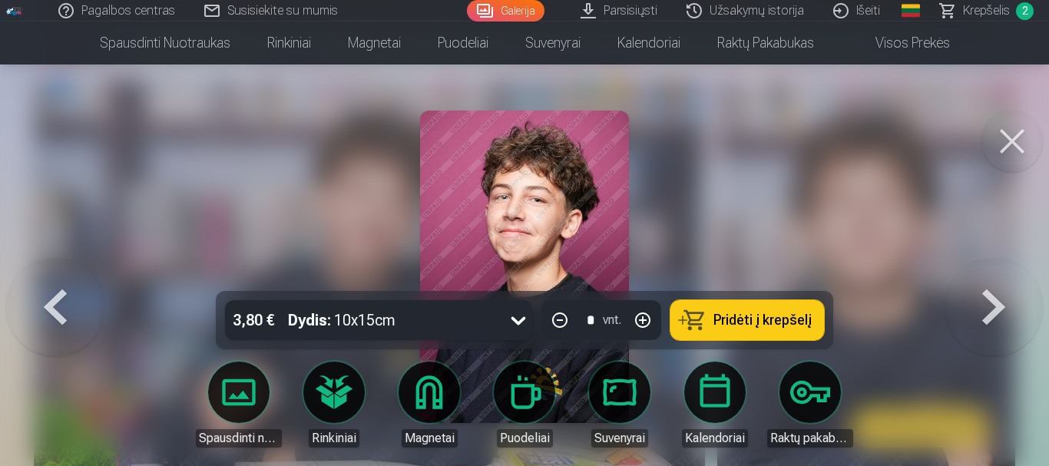
click at [982, 276] on button at bounding box center [994, 267] width 98 height 18
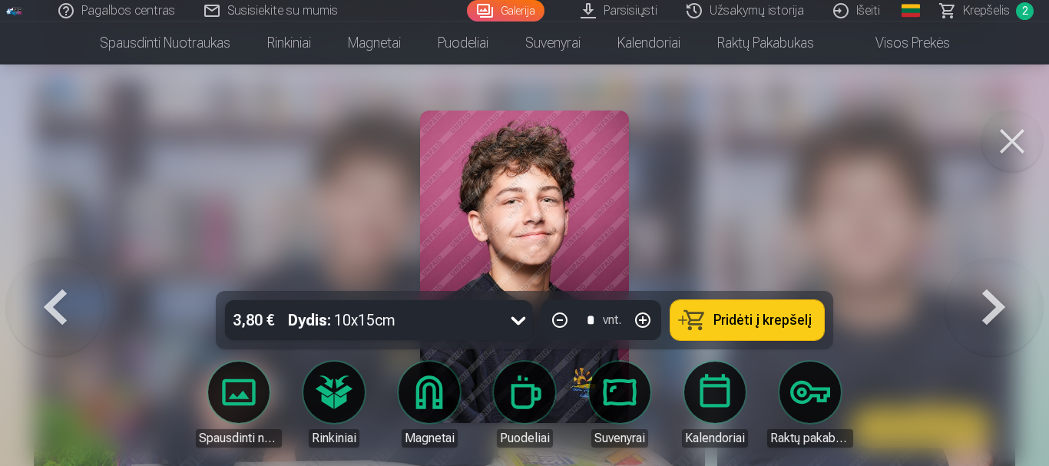
click at [982, 276] on button at bounding box center [994, 267] width 98 height 18
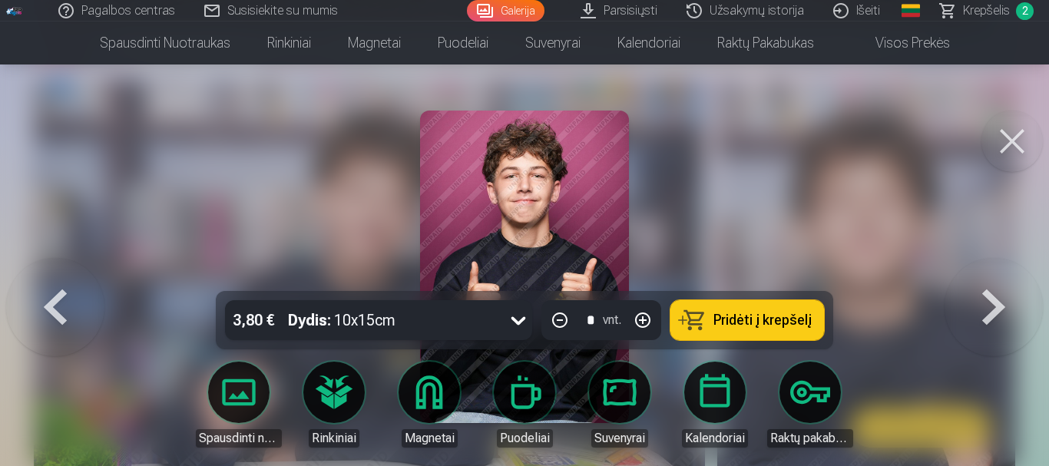
click at [982, 276] on button at bounding box center [994, 267] width 98 height 18
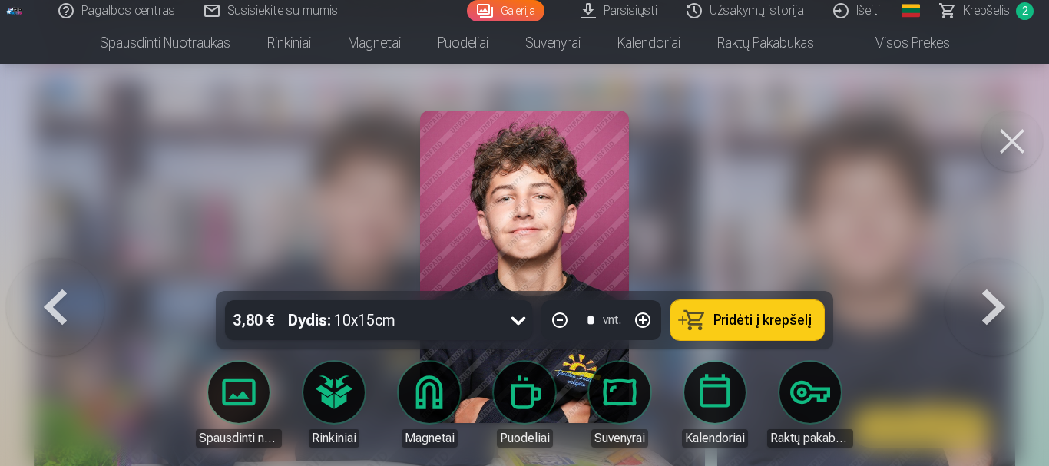
click at [982, 276] on button at bounding box center [994, 267] width 98 height 18
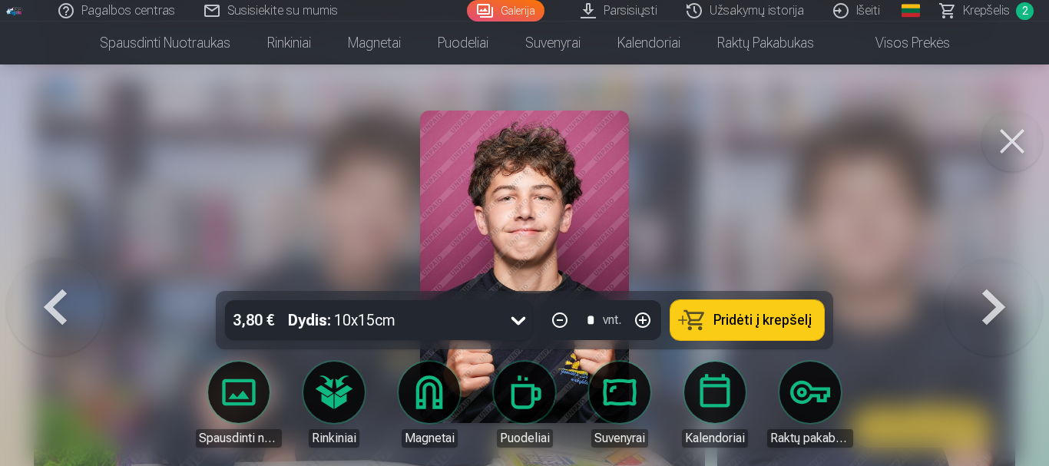
click at [982, 276] on button at bounding box center [994, 267] width 98 height 18
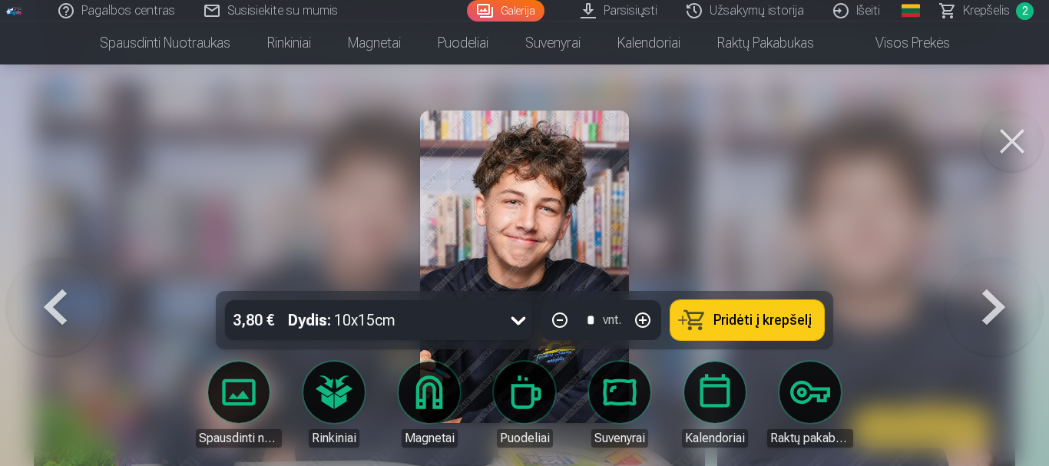
click at [982, 276] on button at bounding box center [994, 267] width 98 height 18
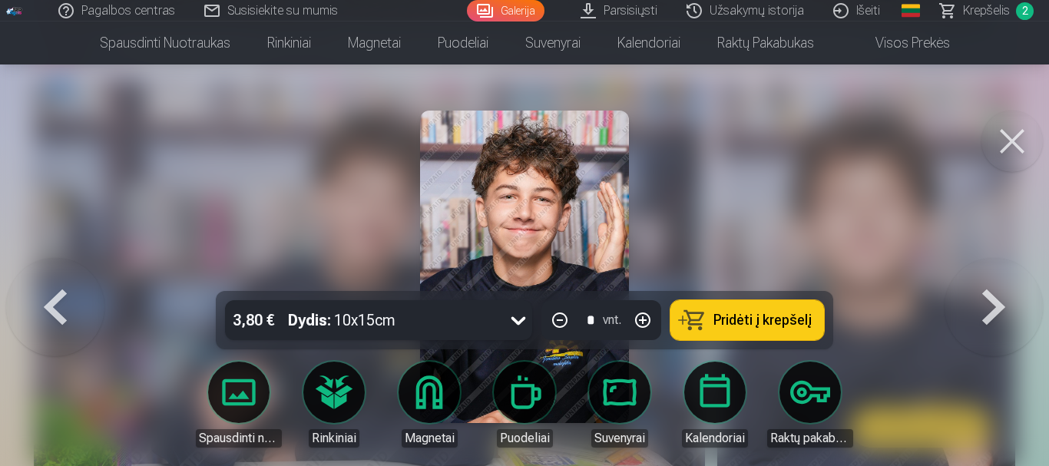
click at [982, 276] on button at bounding box center [994, 267] width 98 height 18
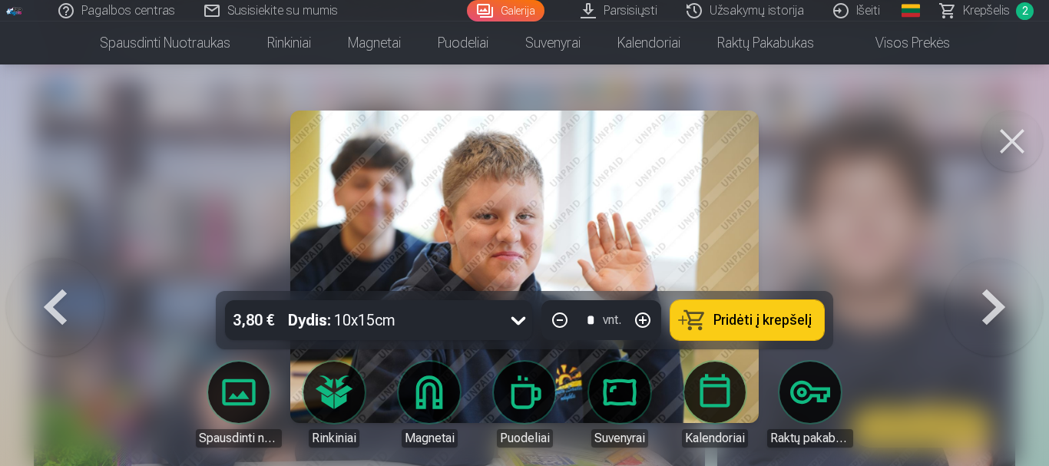
click at [982, 276] on button at bounding box center [994, 267] width 98 height 18
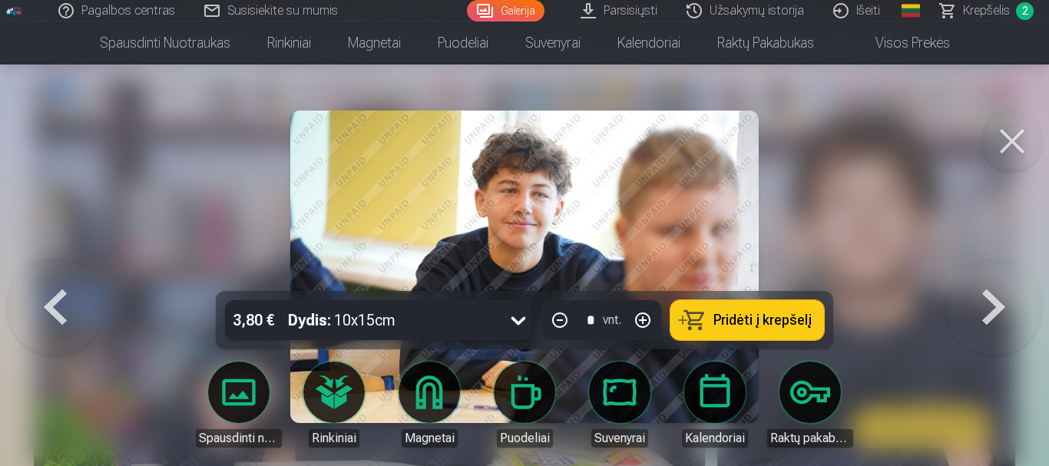
click at [982, 276] on button at bounding box center [994, 267] width 98 height 18
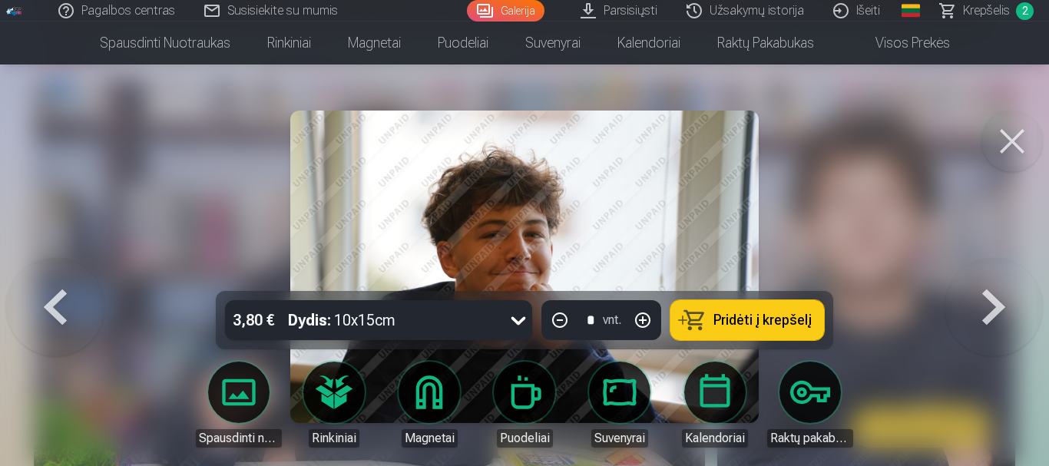
click at [982, 276] on button at bounding box center [994, 267] width 98 height 18
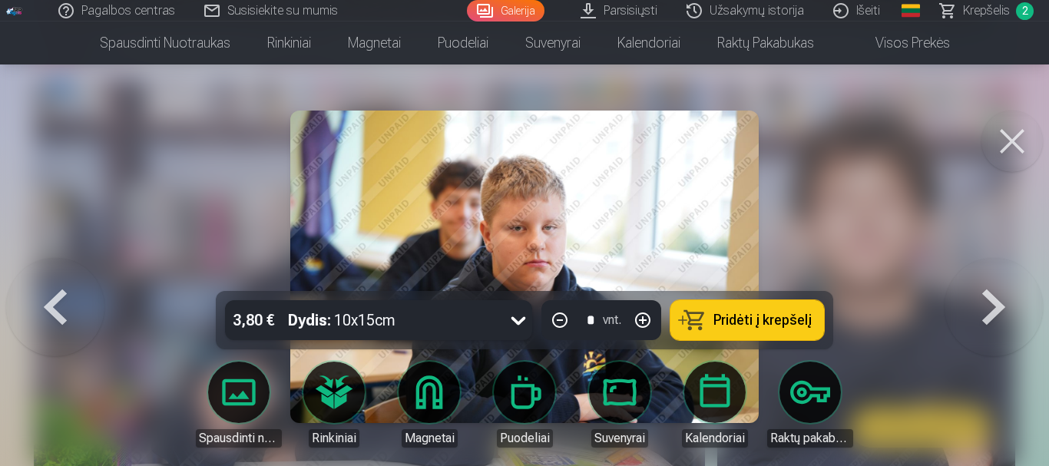
click at [982, 276] on button at bounding box center [994, 267] width 98 height 18
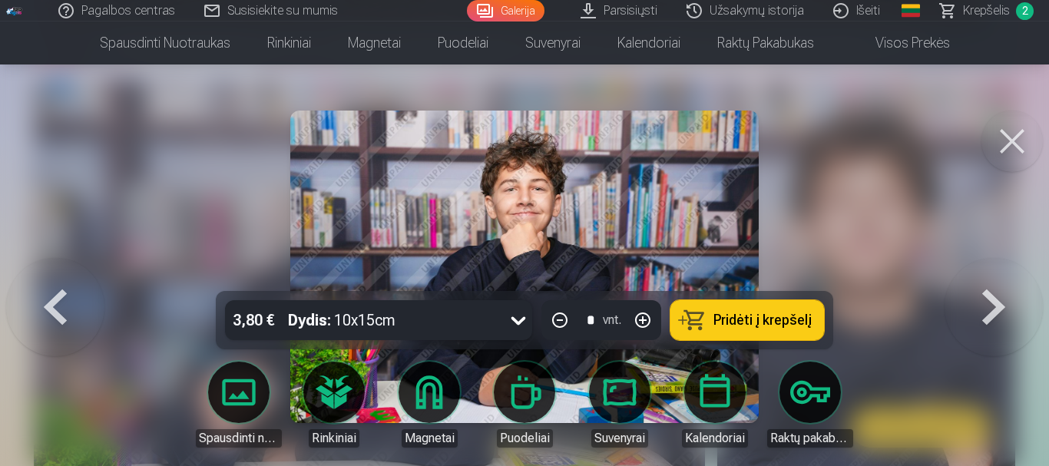
click at [982, 276] on button at bounding box center [994, 267] width 98 height 18
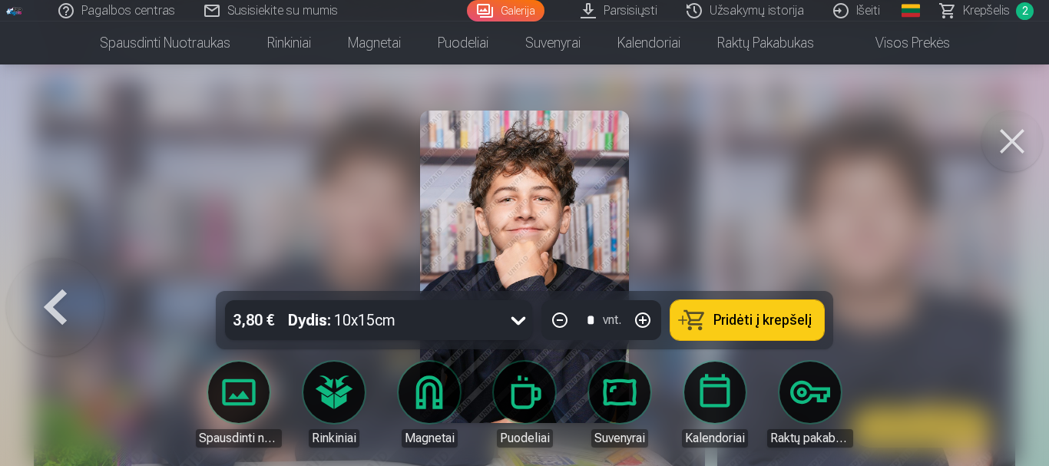
click at [75, 276] on button at bounding box center [55, 267] width 98 height 18
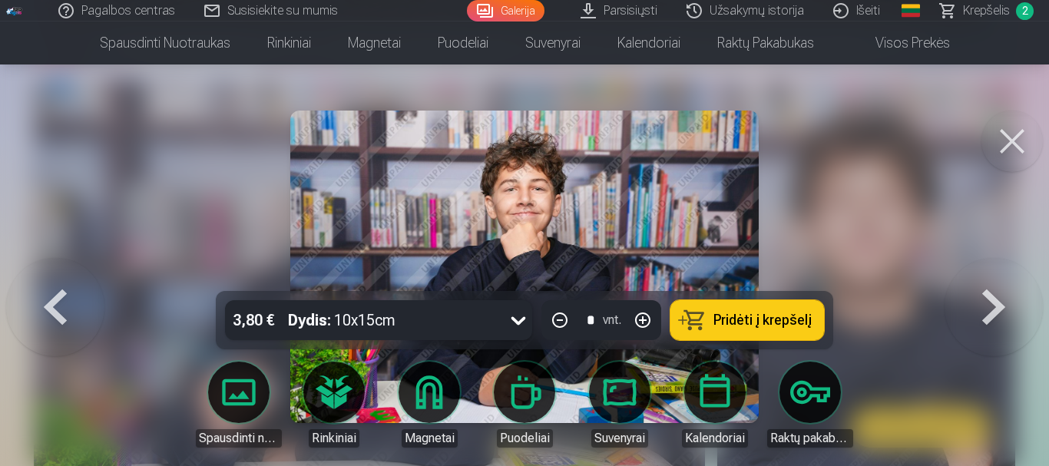
click at [75, 276] on button at bounding box center [55, 267] width 98 height 18
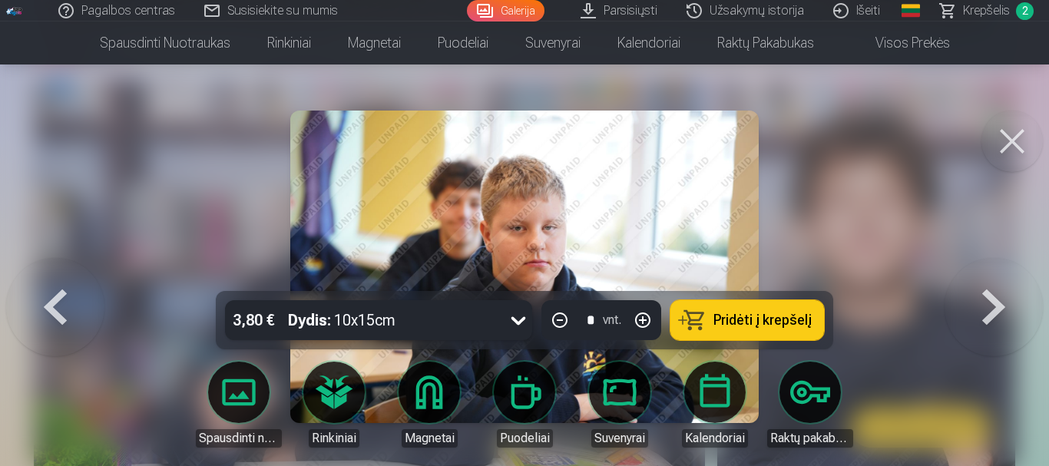
click at [75, 276] on button at bounding box center [55, 267] width 98 height 18
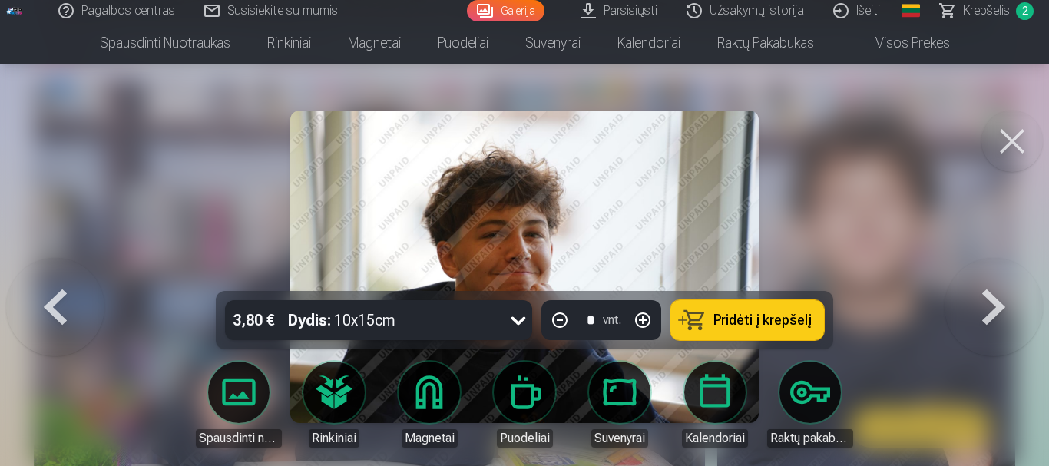
click at [75, 276] on button at bounding box center [55, 267] width 98 height 18
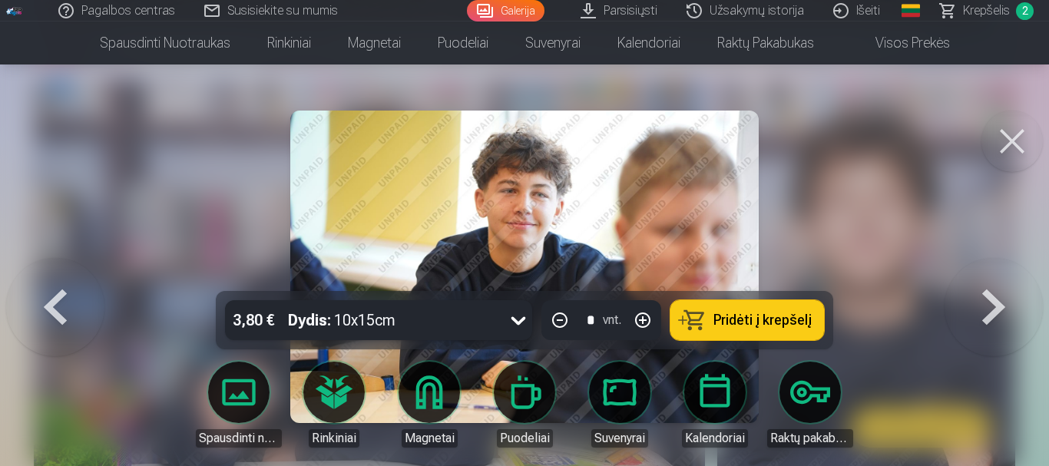
click at [75, 276] on button at bounding box center [55, 267] width 98 height 18
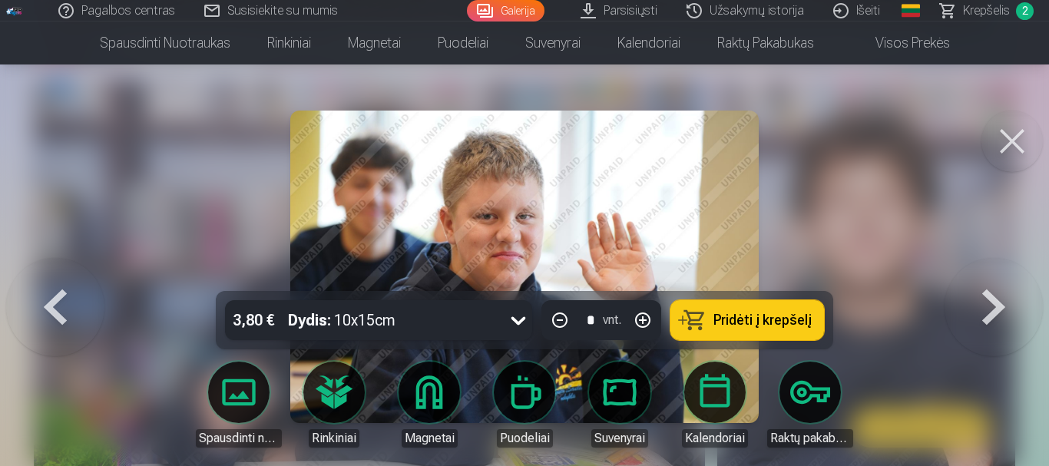
click at [75, 276] on button at bounding box center [55, 267] width 98 height 18
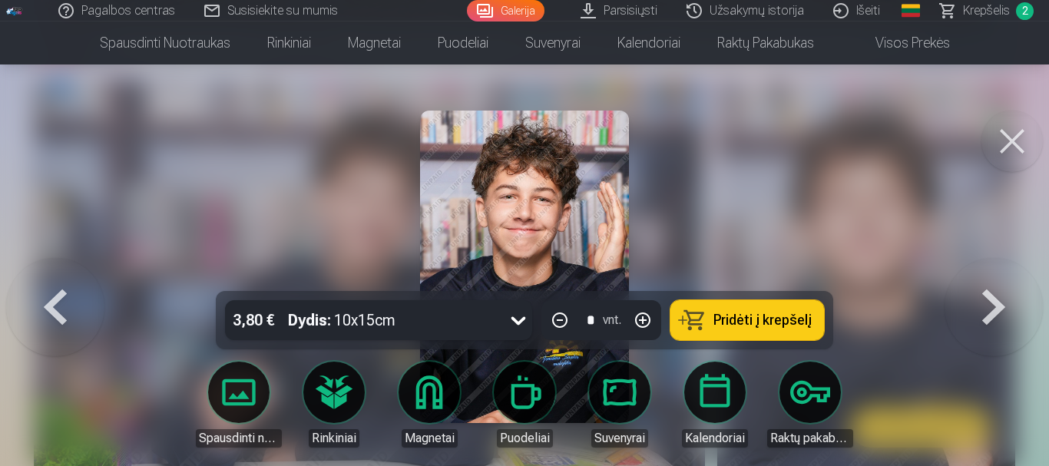
click at [75, 276] on button at bounding box center [55, 267] width 98 height 18
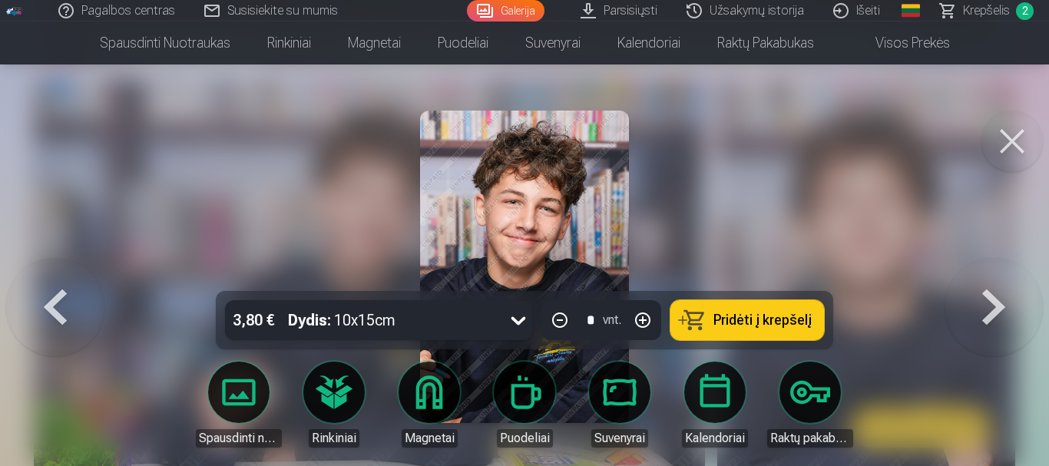
click at [75, 276] on button at bounding box center [55, 267] width 98 height 18
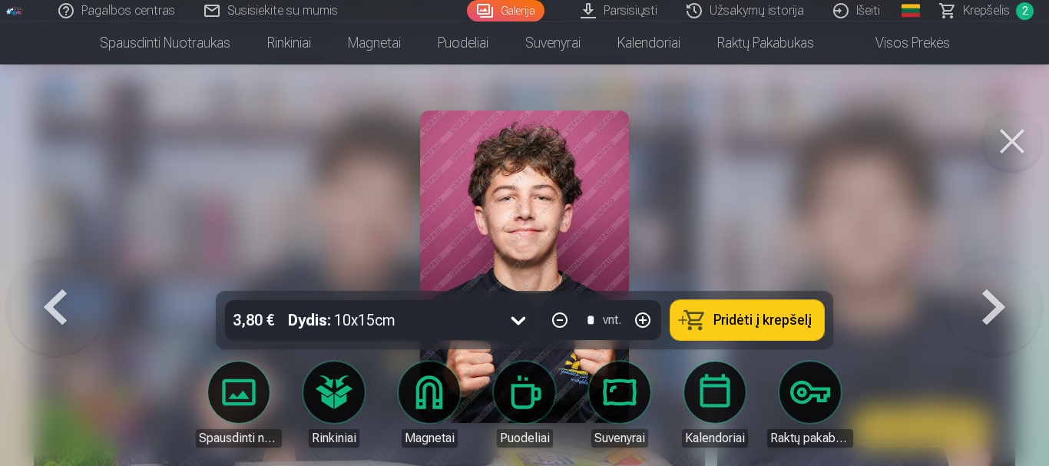
click at [75, 276] on button at bounding box center [55, 267] width 98 height 18
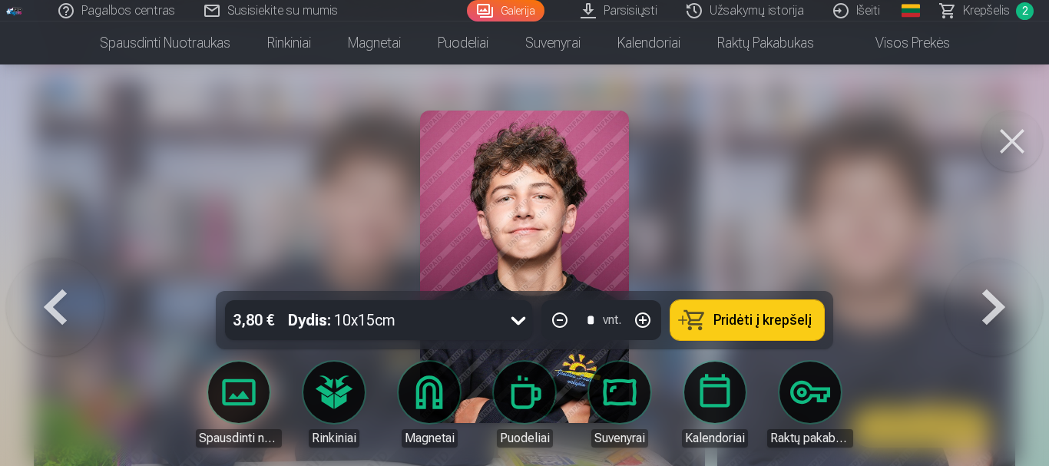
click at [75, 276] on button at bounding box center [55, 267] width 98 height 18
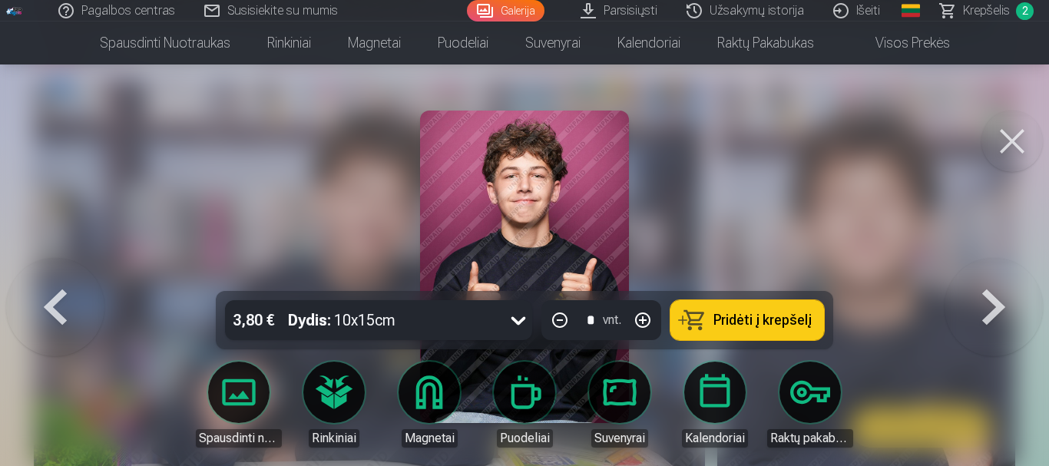
click at [75, 276] on button at bounding box center [55, 267] width 98 height 18
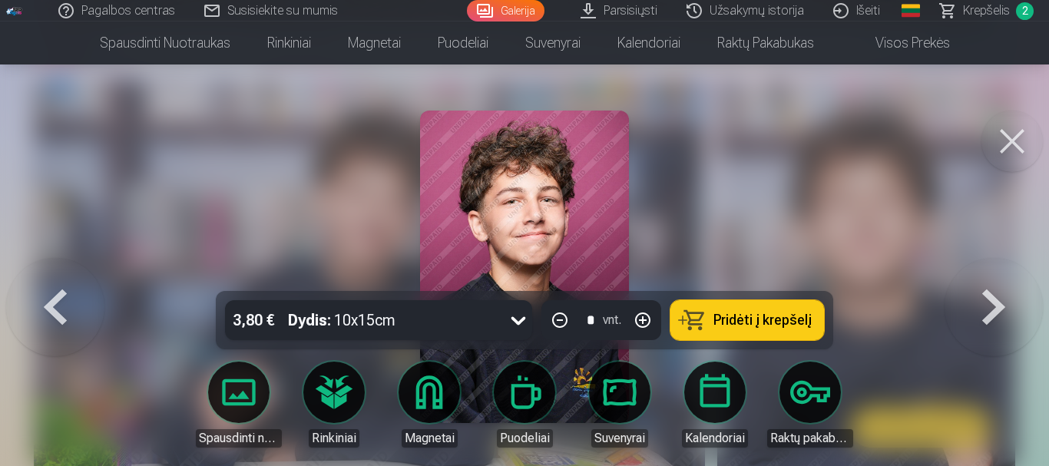
click at [75, 276] on button at bounding box center [55, 267] width 98 height 18
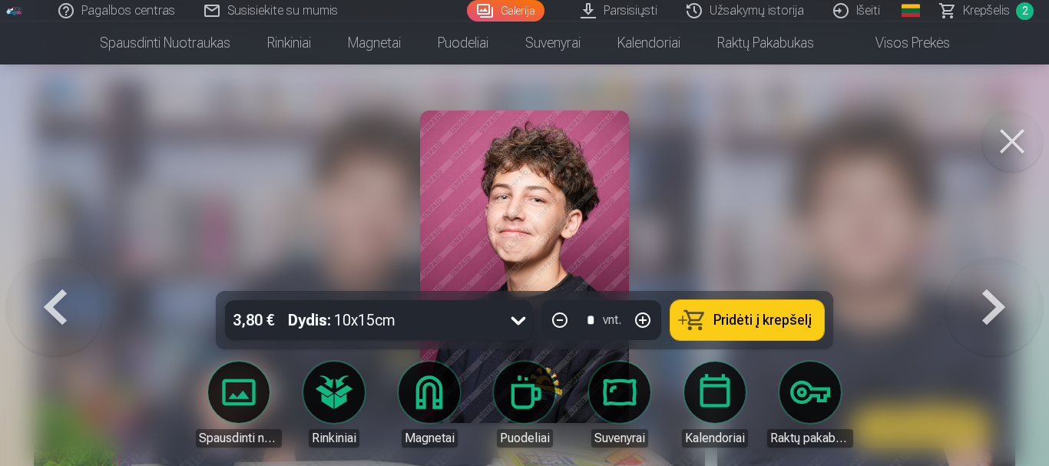
click at [75, 276] on button at bounding box center [55, 267] width 98 height 18
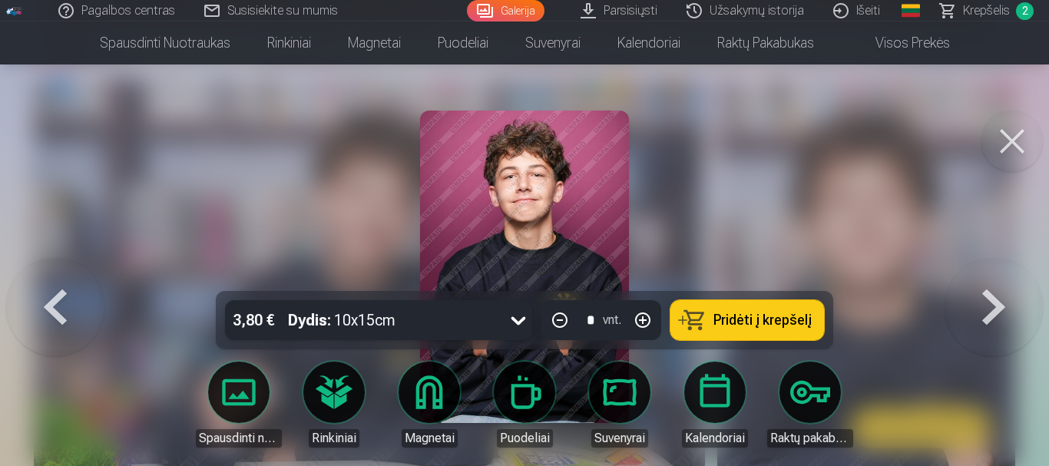
click at [75, 276] on button at bounding box center [55, 267] width 98 height 18
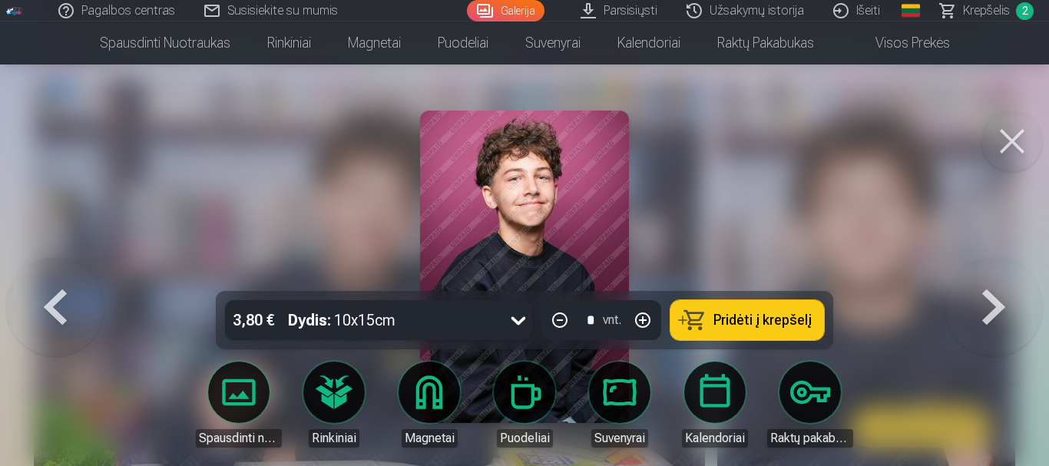
click at [75, 276] on button at bounding box center [55, 267] width 98 height 18
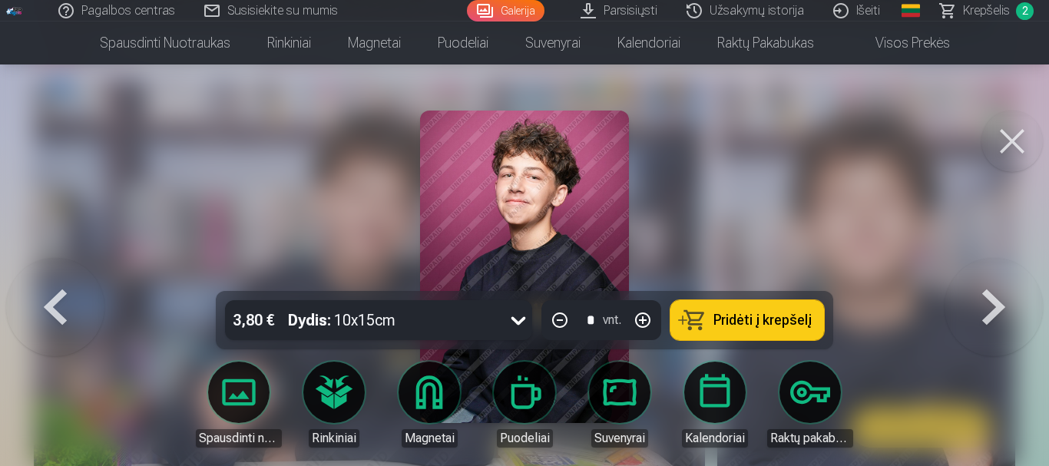
click at [75, 276] on button at bounding box center [55, 267] width 98 height 18
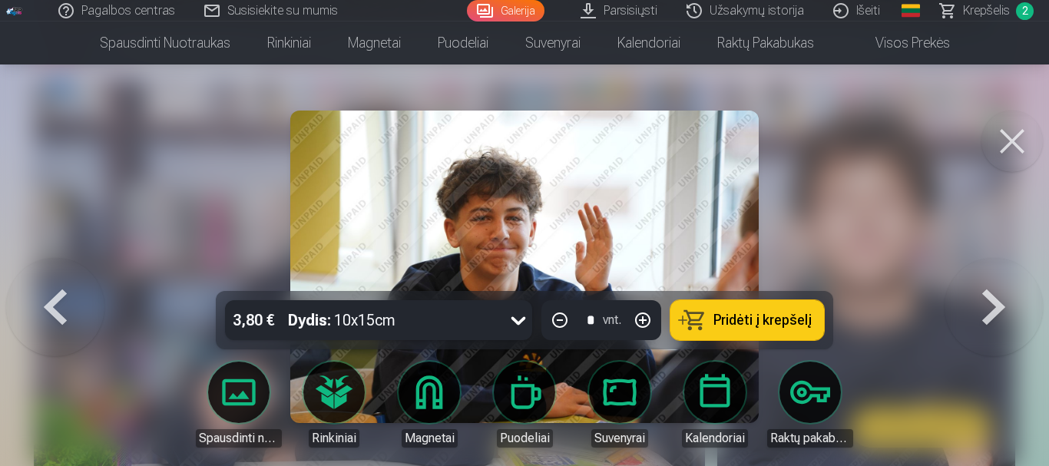
click at [75, 276] on button at bounding box center [55, 267] width 98 height 18
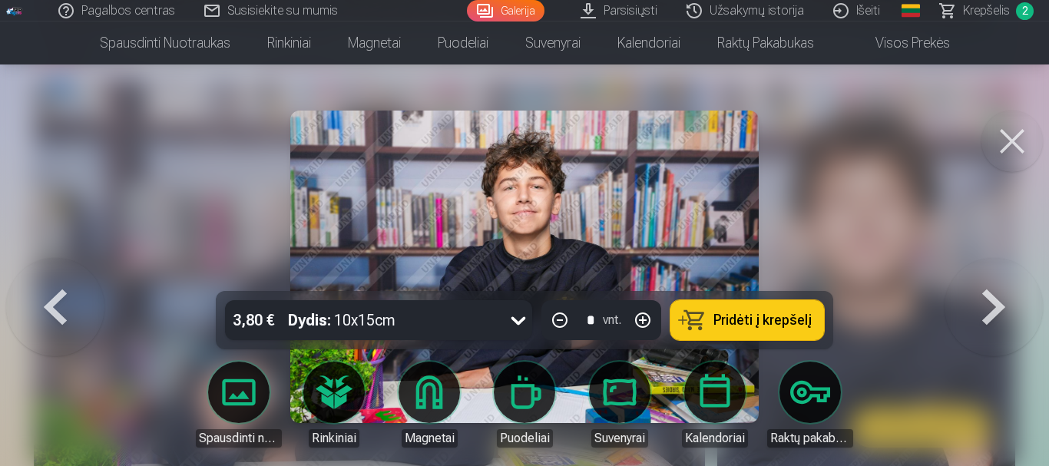
click at [75, 276] on button at bounding box center [55, 267] width 98 height 18
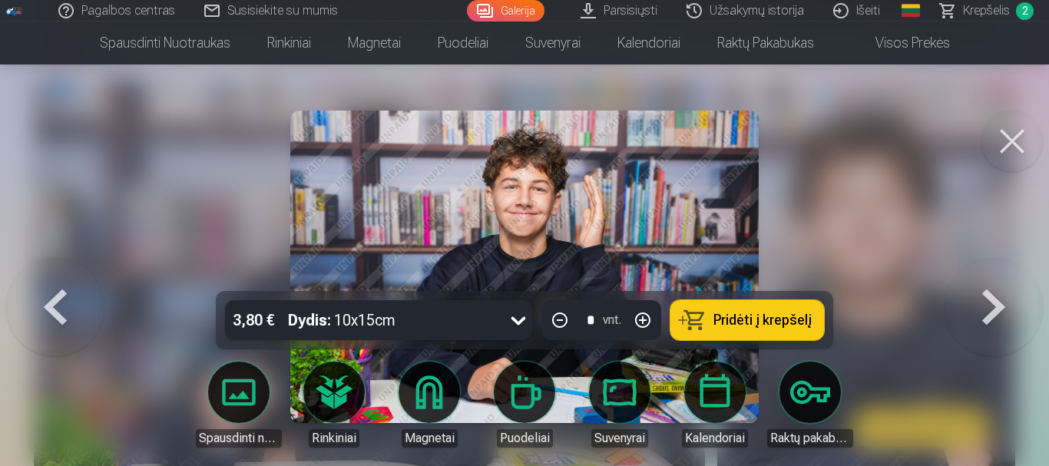
click at [75, 276] on button at bounding box center [55, 267] width 98 height 18
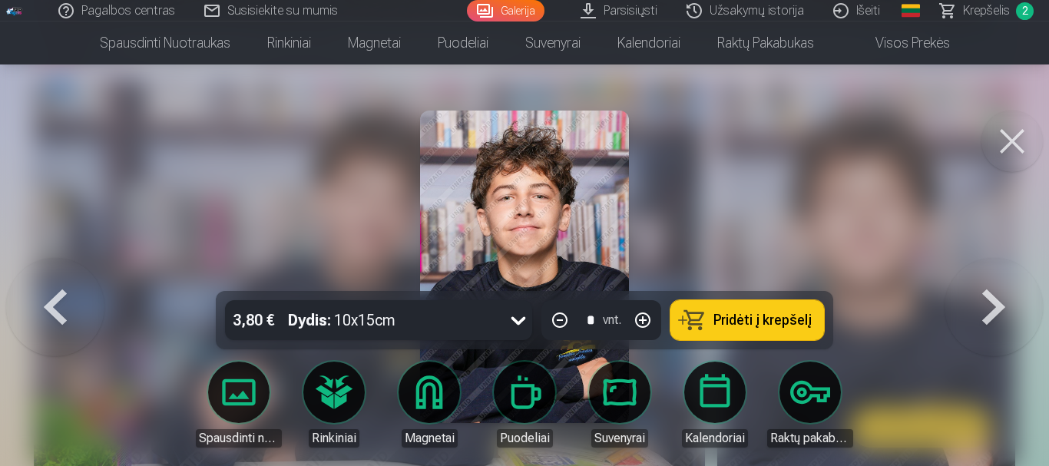
click at [75, 276] on button at bounding box center [55, 267] width 98 height 18
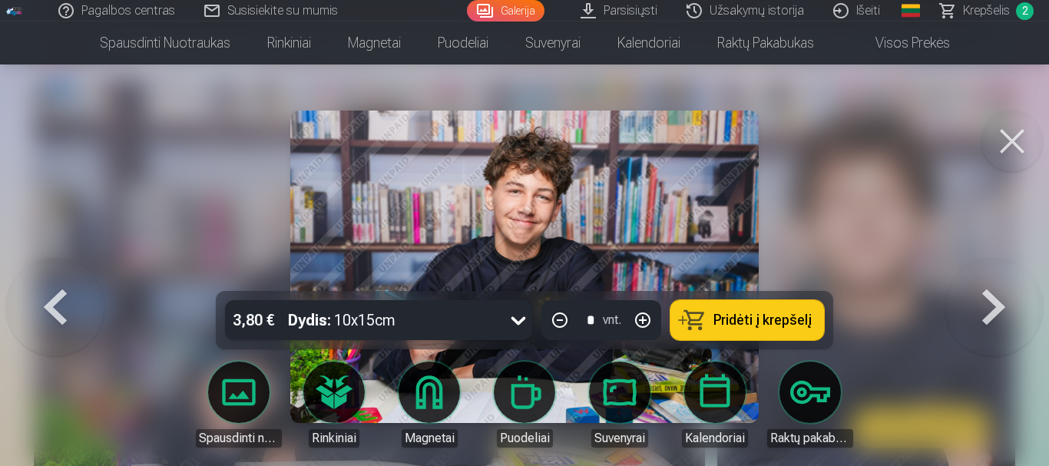
click at [75, 276] on button at bounding box center [55, 267] width 98 height 18
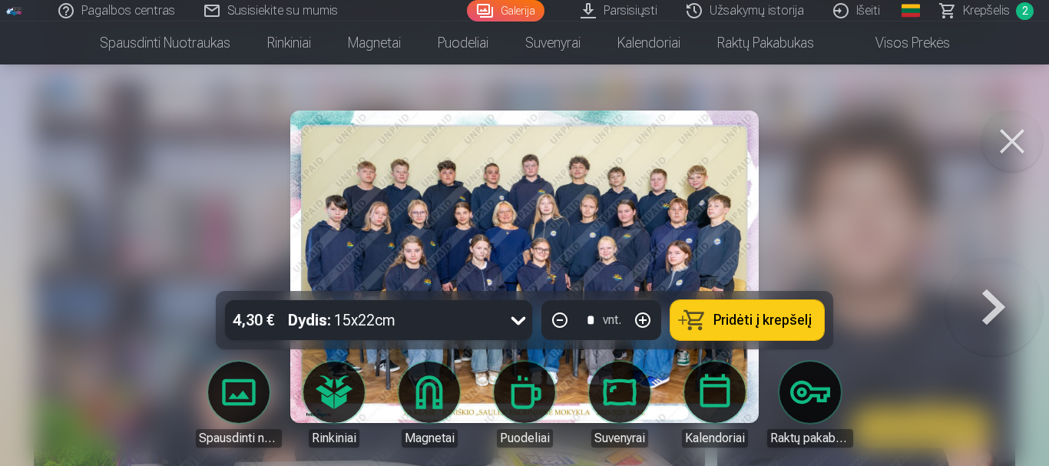
click at [988, 276] on button at bounding box center [994, 267] width 98 height 18
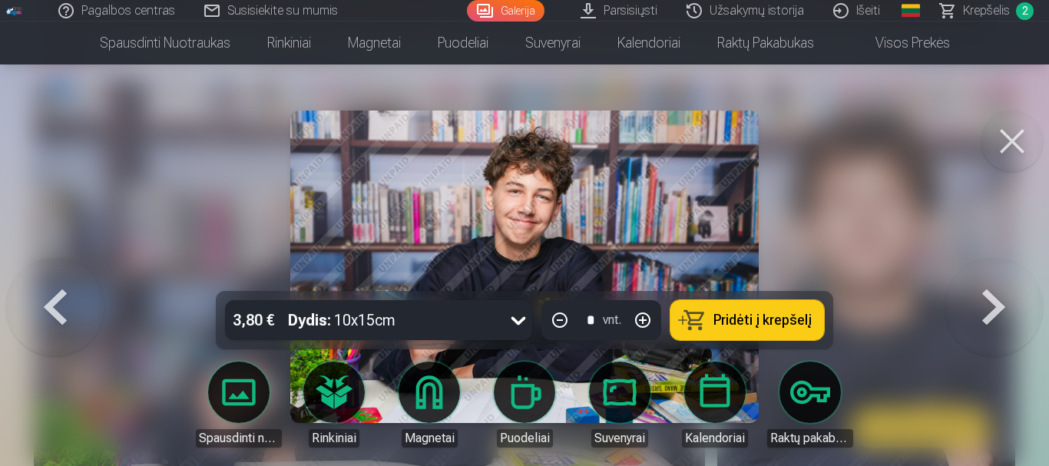
click at [785, 319] on span "Pridėti į krepšelį" at bounding box center [762, 320] width 98 height 14
click at [1030, 12] on span "3" at bounding box center [1025, 11] width 18 height 18
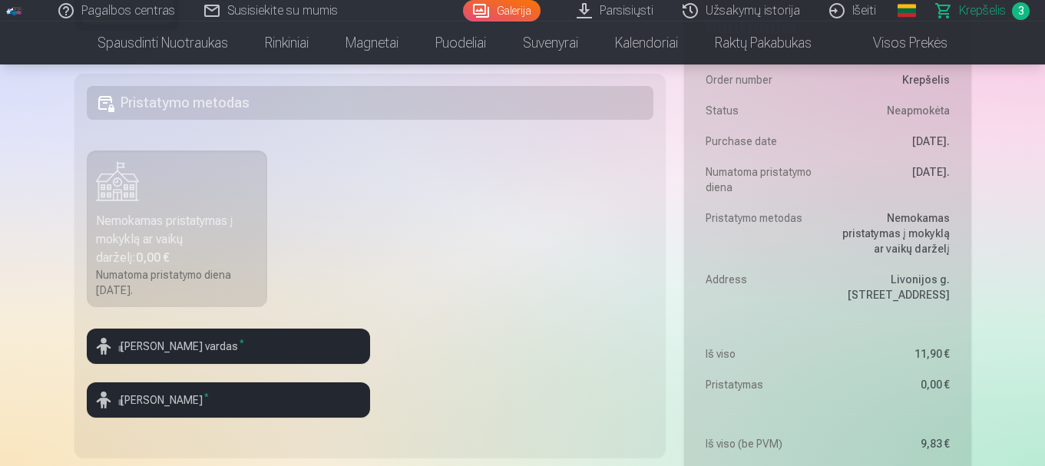
scroll to position [461, 0]
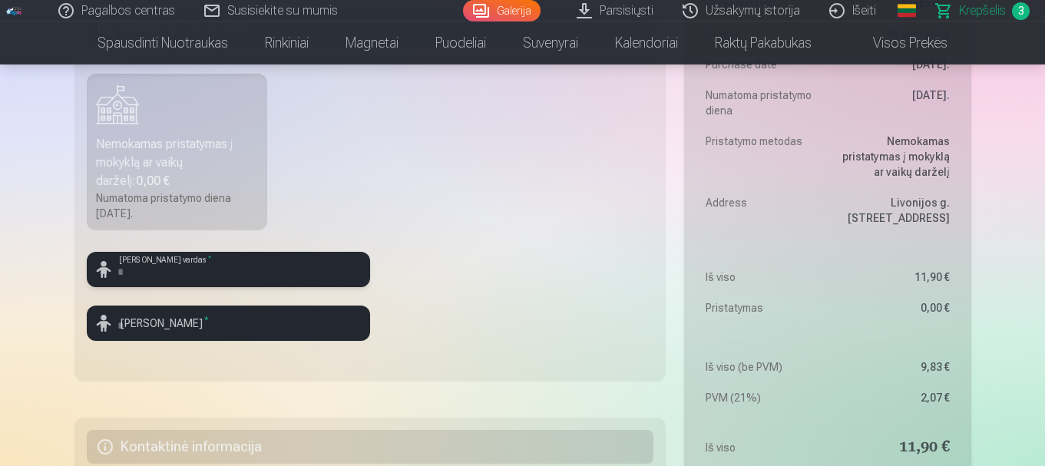
click at [260, 272] on input "text" at bounding box center [228, 269] width 283 height 35
type input "*"
type input "*****"
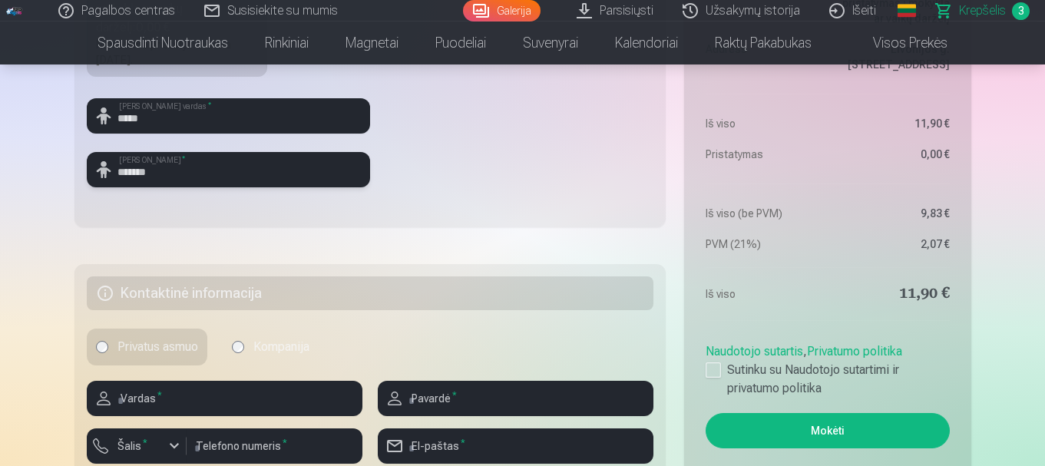
scroll to position [691, 0]
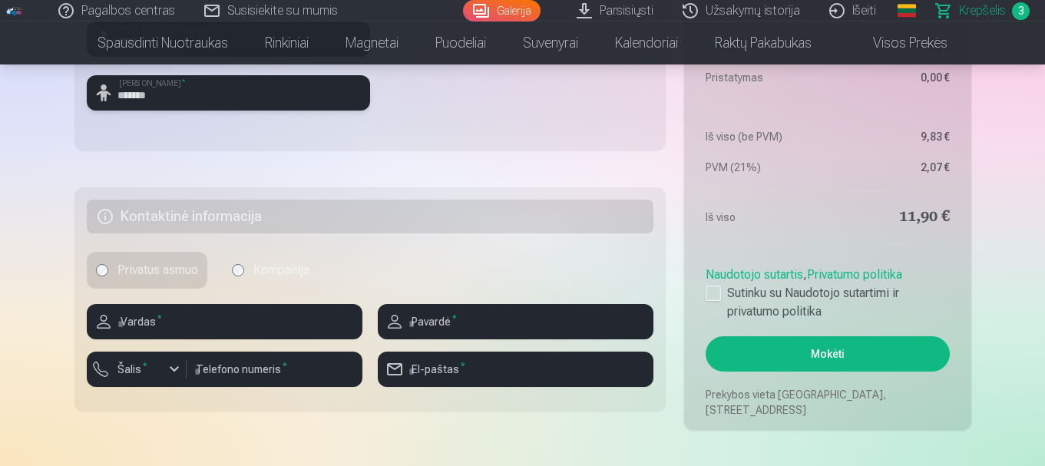
type input "*******"
click at [197, 323] on input "text" at bounding box center [225, 321] width 276 height 35
type input "*****"
type input "******"
type input "*********"
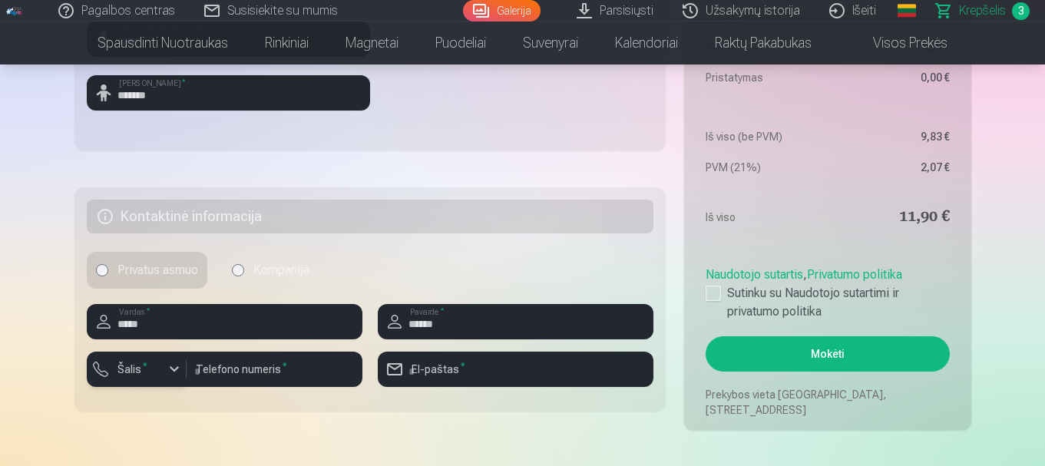
click at [163, 370] on div "button" at bounding box center [140, 371] width 46 height 15
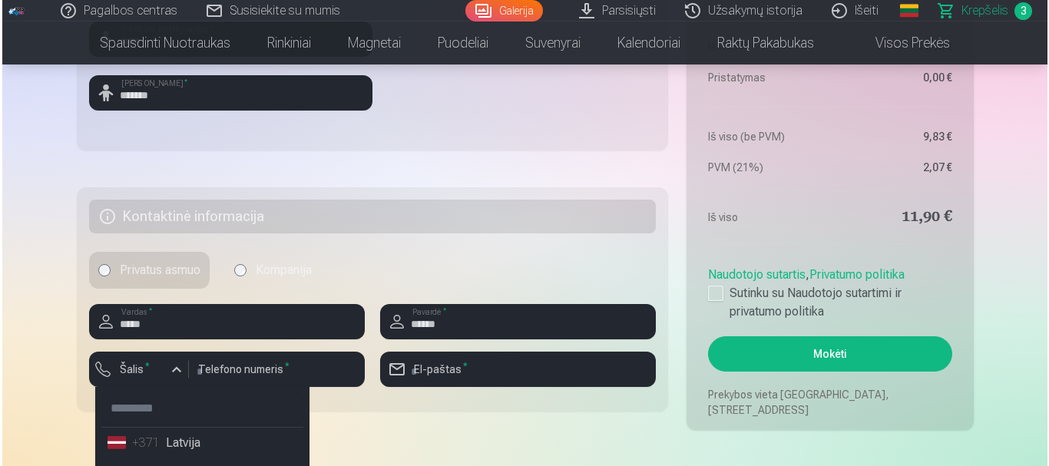
scroll to position [845, 0]
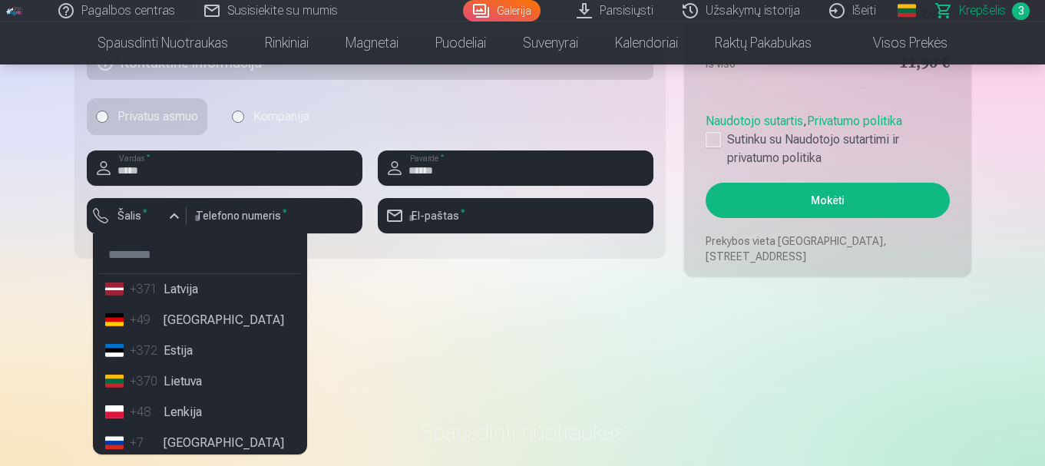
click at [160, 376] on li "+370 Lietuva" at bounding box center [200, 381] width 202 height 31
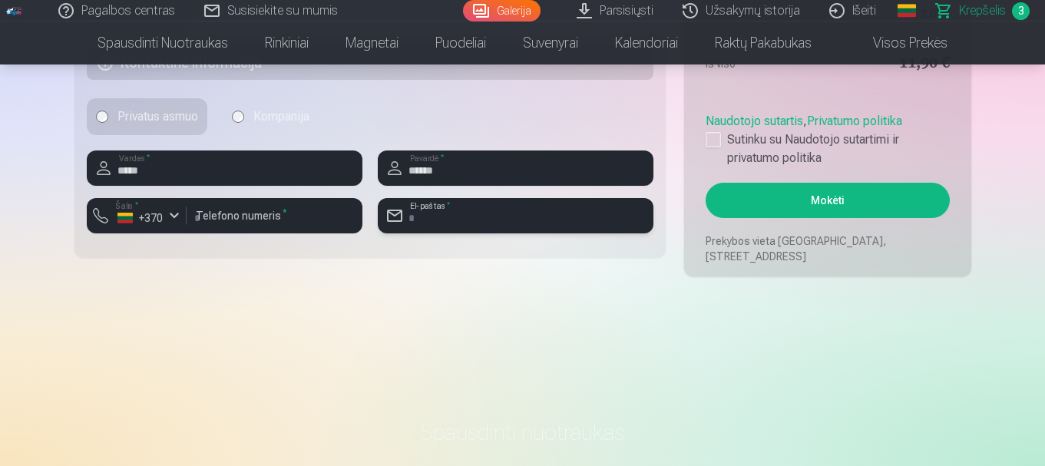
click at [428, 225] on input "email" at bounding box center [516, 215] width 276 height 35
type input "**********"
click at [714, 142] on div at bounding box center [713, 139] width 15 height 15
click at [773, 190] on button "Mokėti" at bounding box center [827, 200] width 243 height 35
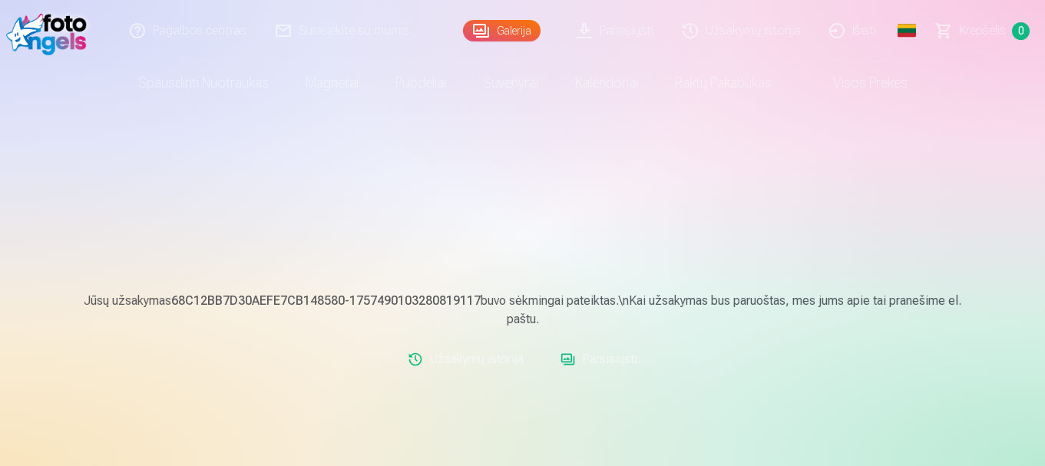
click at [852, 31] on link "Išeiti" at bounding box center [854, 30] width 76 height 61
